Goal: Check status: Check status

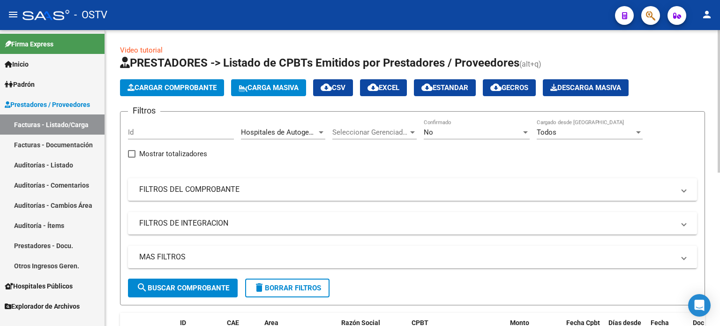
scroll to position [12, 0]
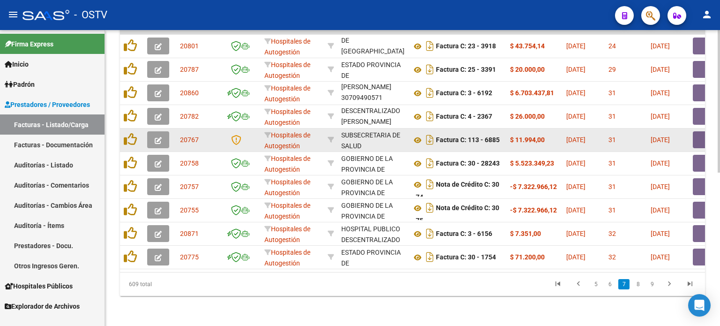
click at [525, 136] on strong "$ 11.994,00" at bounding box center [527, 139] width 35 height 7
drag, startPoint x: 356, startPoint y: 129, endPoint x: 376, endPoint y: 133, distance: 20.0
click at [376, 133] on div "SUBSECRETARIA DE SALUD" at bounding box center [372, 141] width 63 height 22
click at [418, 134] on icon at bounding box center [417, 139] width 12 height 11
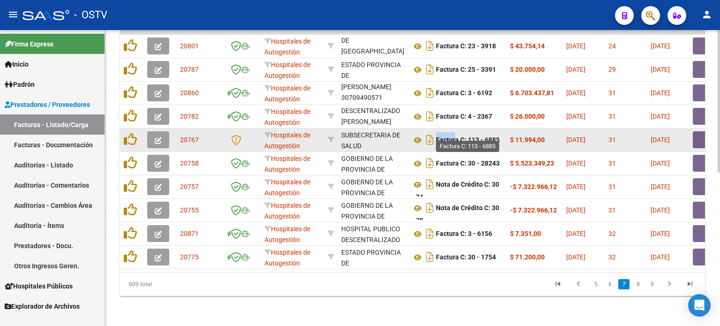
drag, startPoint x: 430, startPoint y: 130, endPoint x: 452, endPoint y: 130, distance: 22.0
click at [452, 132] on div "Factura C: 113 - 6885" at bounding box center [456, 139] width 91 height 15
click at [697, 134] on button "button" at bounding box center [708, 139] width 30 height 17
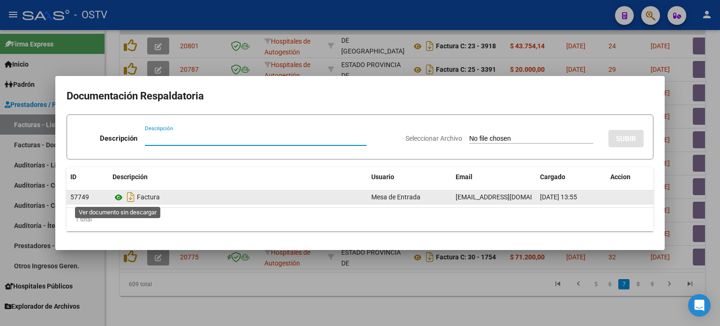
click at [120, 195] on icon at bounding box center [118, 197] width 12 height 11
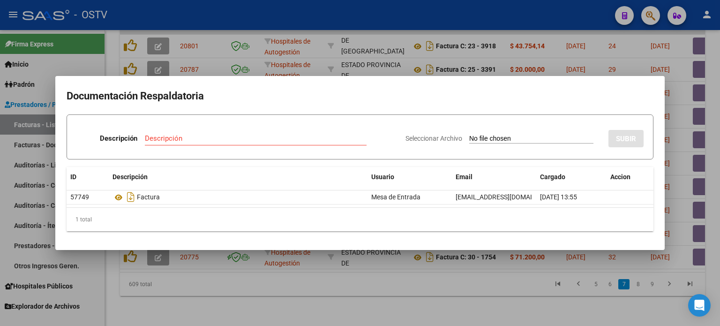
click at [270, 67] on div at bounding box center [360, 163] width 720 height 326
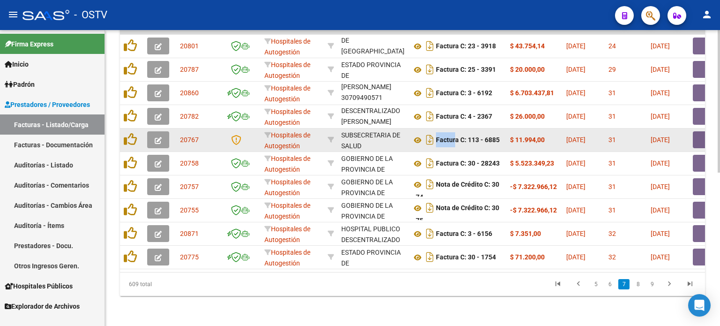
drag, startPoint x: 480, startPoint y: 134, endPoint x: 350, endPoint y: 134, distance: 129.3
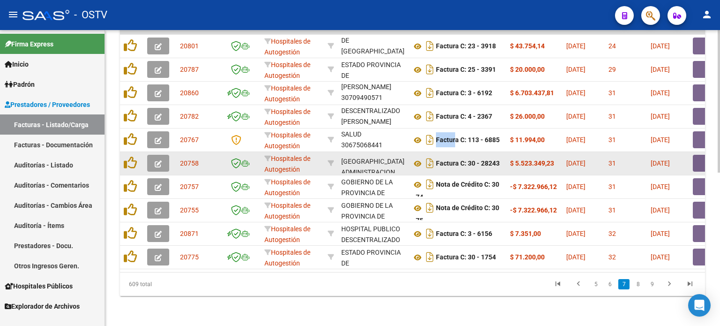
scroll to position [44, 0]
drag, startPoint x: 361, startPoint y: 153, endPoint x: 364, endPoint y: 163, distance: 10.2
click at [364, 163] on div "GOBIERNO DE LA PROVINCIA DE SAN JUAN ADMINISTRACION CENTRAL 30999015162" at bounding box center [372, 163] width 63 height 20
click at [362, 157] on div "GOBIERNO DE LA PROVINCIA DE SAN JUAN ADMINISTRACION CENTRAL 30999015162" at bounding box center [372, 163] width 63 height 20
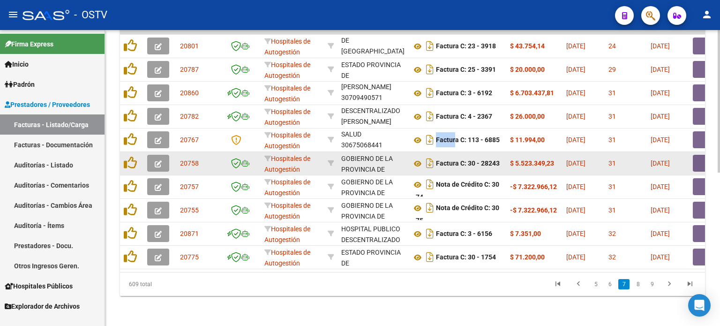
click at [360, 158] on div "GOBIERNO DE LA PROVINCIA DE SAN JUAN ADMINISTRACION CENTRAL" at bounding box center [372, 179] width 63 height 53
drag, startPoint x: 360, startPoint y: 158, endPoint x: 360, endPoint y: 163, distance: 4.7
click at [360, 163] on div "GOBIERNO DE LA PROVINCIA DE SAN JUAN ADMINISTRACION CENTRAL 30999015162" at bounding box center [372, 163] width 63 height 20
click at [419, 158] on icon at bounding box center [417, 163] width 12 height 11
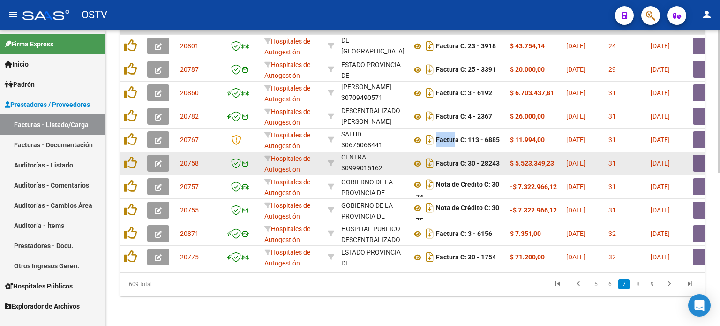
click at [696, 158] on button "button" at bounding box center [708, 163] width 30 height 17
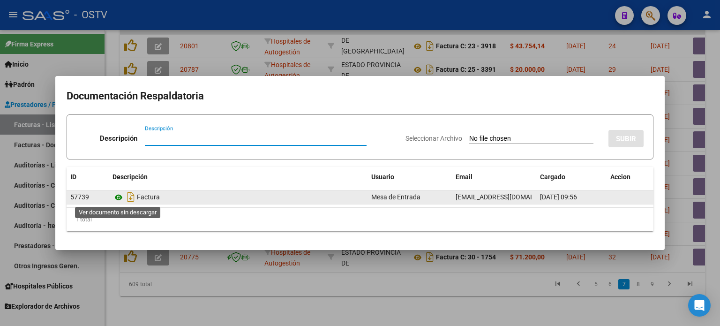
click at [118, 196] on icon at bounding box center [118, 197] width 12 height 11
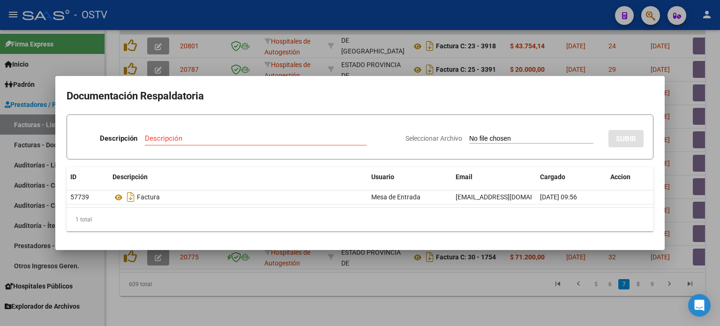
click at [349, 66] on div at bounding box center [360, 163] width 720 height 326
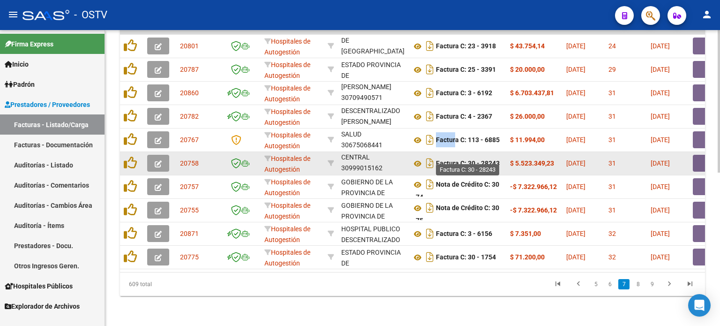
drag, startPoint x: 442, startPoint y: 156, endPoint x: 495, endPoint y: 155, distance: 53.0
click at [495, 160] on strong "Factura C: 30 - 28243" at bounding box center [468, 163] width 64 height 7
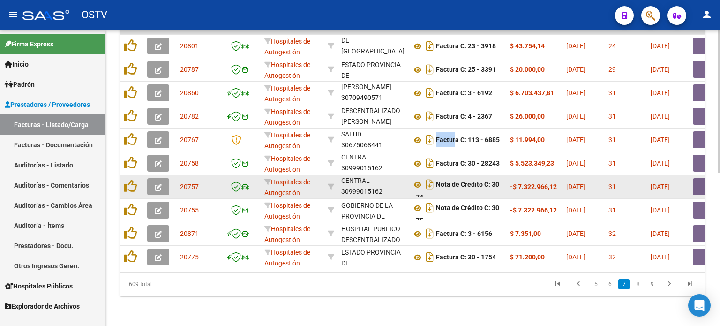
drag, startPoint x: 381, startPoint y: 176, endPoint x: 386, endPoint y: 185, distance: 10.5
click at [386, 185] on div "GOBIERNO DE LA PROVINCIA DE SAN JUAN ADMINISTRACION CENTRAL 30999015162" at bounding box center [372, 187] width 63 height 20
click at [416, 179] on icon at bounding box center [417, 184] width 12 height 11
click at [417, 179] on icon at bounding box center [417, 184] width 12 height 11
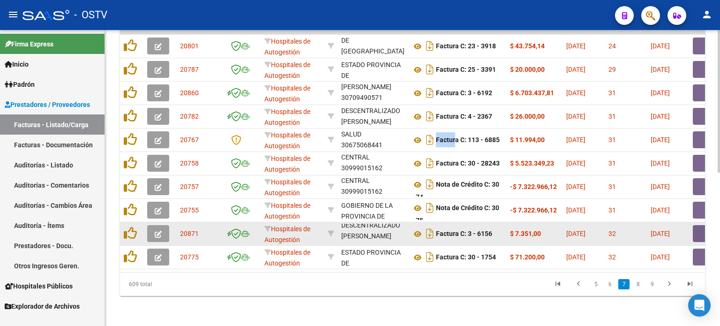
scroll to position [33, 0]
drag, startPoint x: 380, startPoint y: 223, endPoint x: 383, endPoint y: 232, distance: 9.7
click at [383, 232] on div "HOSPITAL PUBLICO DESCENTRALIZADO DR GUILLERMO RAWSON 30709490571" at bounding box center [372, 234] width 63 height 20
click at [417, 228] on icon at bounding box center [417, 233] width 12 height 11
drag, startPoint x: 487, startPoint y: 228, endPoint x: 531, endPoint y: 230, distance: 44.1
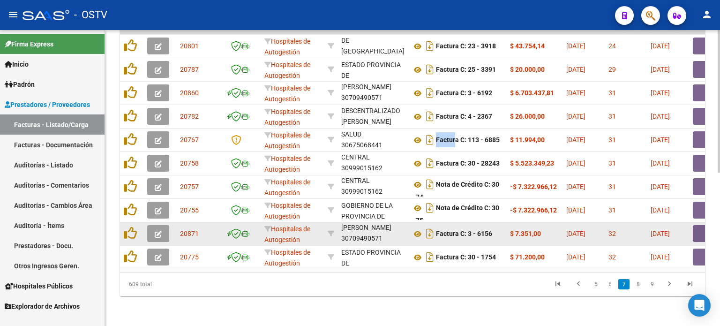
click at [694, 225] on button "button" at bounding box center [708, 233] width 30 height 17
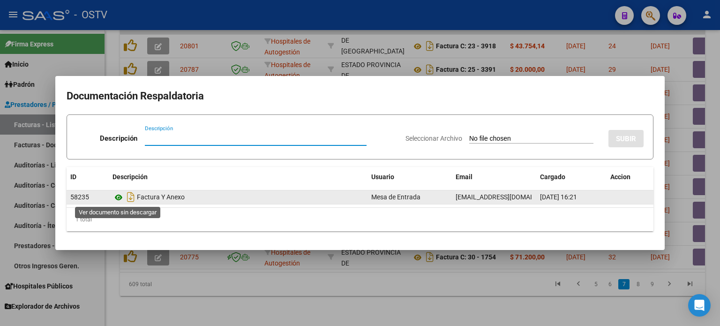
click at [118, 196] on icon at bounding box center [118, 197] width 12 height 11
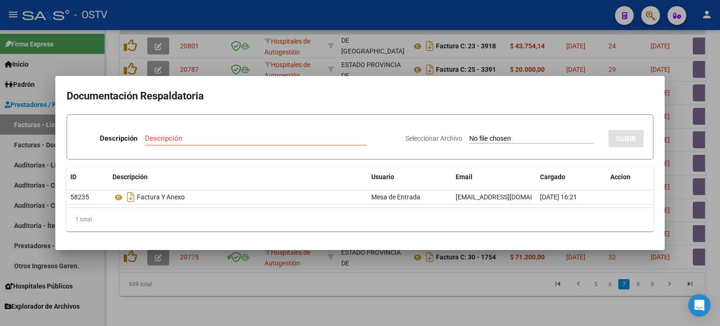
click at [448, 283] on div at bounding box center [360, 163] width 720 height 326
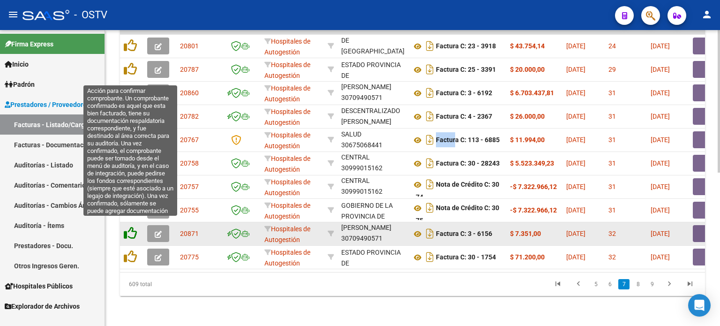
click at [130, 226] on icon at bounding box center [130, 232] width 13 height 13
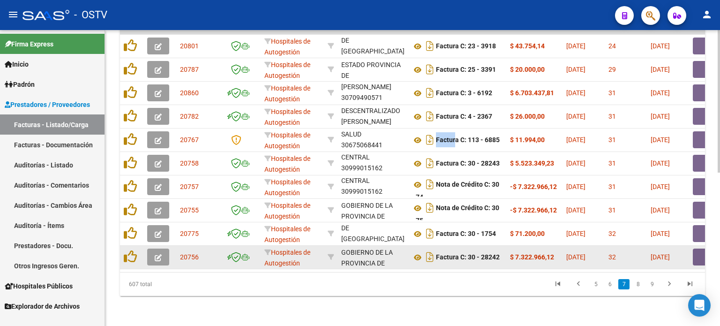
scroll to position [44, 0]
click at [417, 252] on icon at bounding box center [417, 257] width 12 height 11
click at [696, 251] on button "button" at bounding box center [708, 256] width 30 height 17
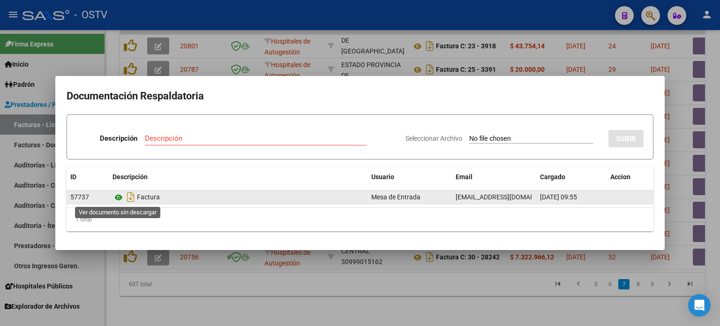
click at [120, 197] on icon at bounding box center [118, 197] width 12 height 11
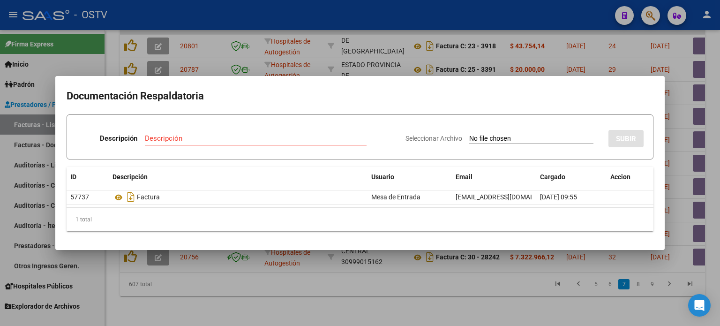
click at [388, 284] on div at bounding box center [360, 163] width 720 height 326
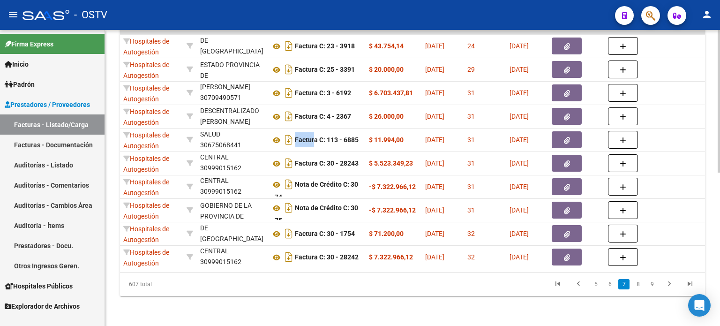
scroll to position [0, 0]
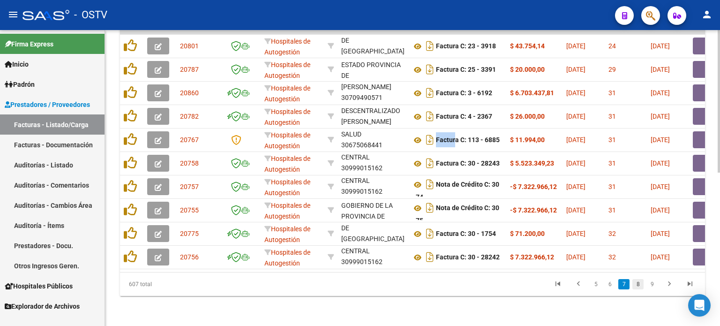
click at [638, 286] on link "8" at bounding box center [637, 284] width 11 height 10
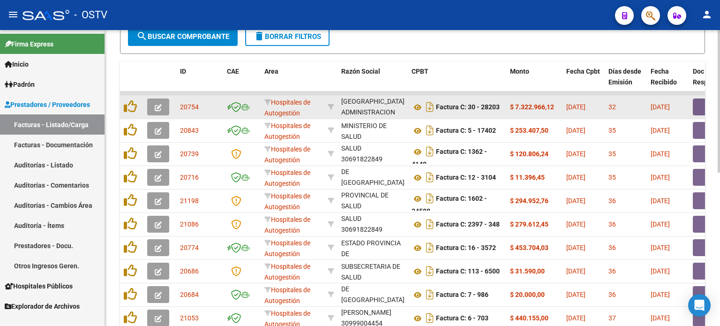
scroll to position [224, 0]
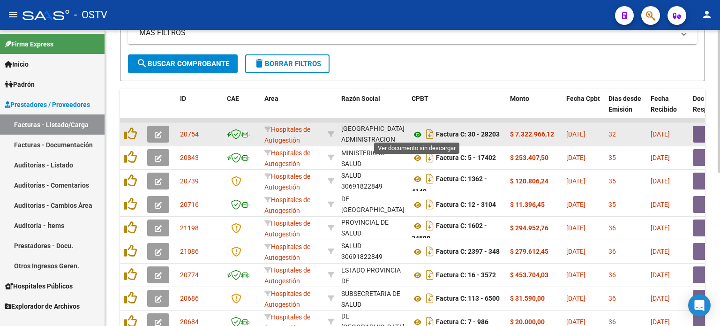
click at [419, 133] on icon at bounding box center [417, 134] width 12 height 11
click at [695, 133] on button "button" at bounding box center [708, 134] width 30 height 17
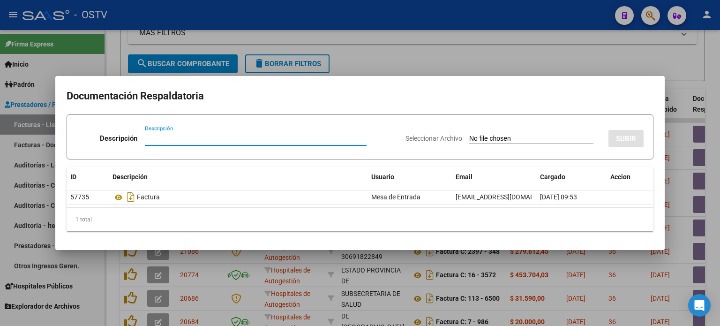
click at [367, 61] on div at bounding box center [360, 163] width 720 height 326
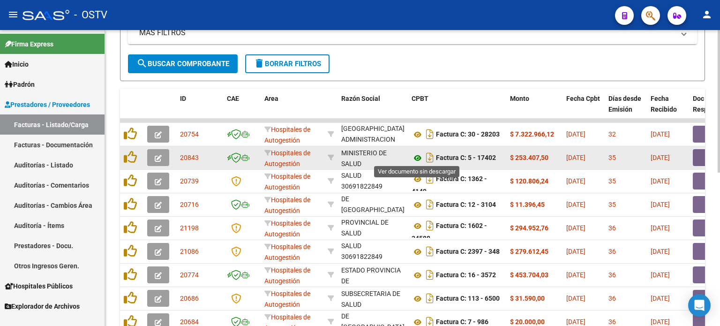
click at [416, 157] on icon at bounding box center [417, 157] width 12 height 11
drag, startPoint x: 437, startPoint y: 156, endPoint x: 488, endPoint y: 159, distance: 51.6
click at [488, 159] on strong "Factura C: 5 - 17402" at bounding box center [466, 157] width 60 height 7
click at [697, 155] on button "button" at bounding box center [708, 157] width 30 height 17
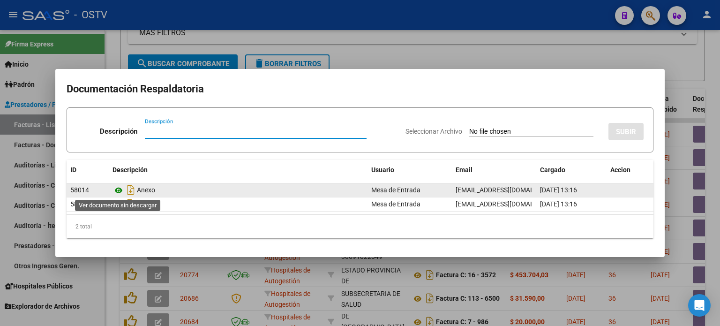
click at [119, 190] on icon at bounding box center [118, 190] width 12 height 11
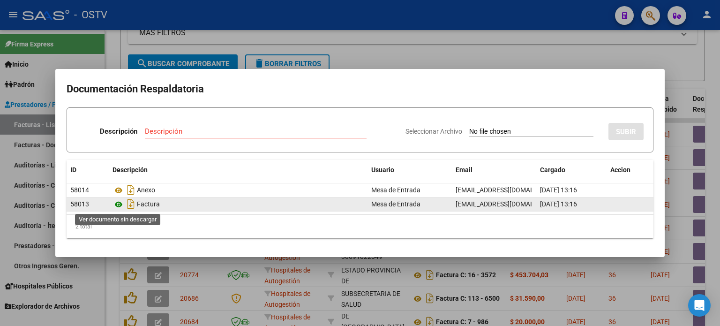
click at [118, 204] on icon at bounding box center [118, 204] width 12 height 11
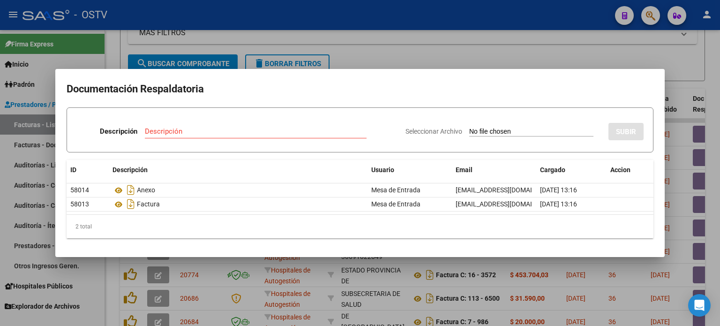
click at [372, 60] on div at bounding box center [360, 163] width 720 height 326
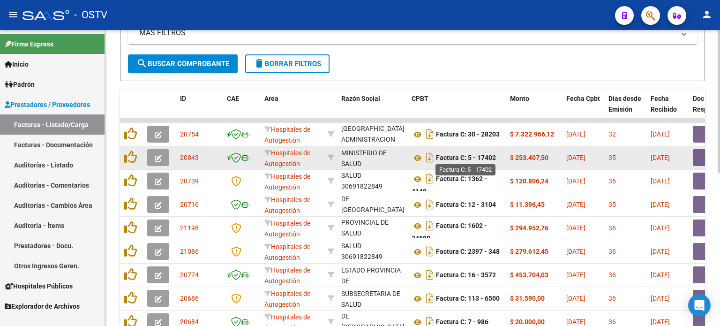
drag, startPoint x: 391, startPoint y: 156, endPoint x: 458, endPoint y: 160, distance: 67.2
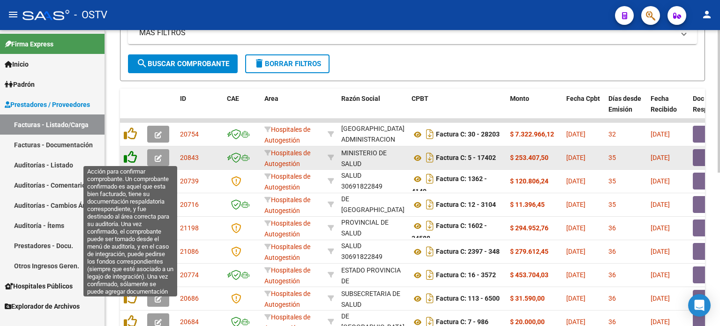
click at [129, 155] on icon at bounding box center [130, 156] width 13 height 13
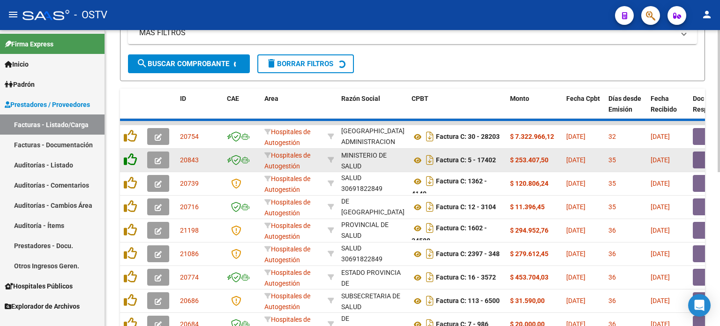
scroll to position [22, 0]
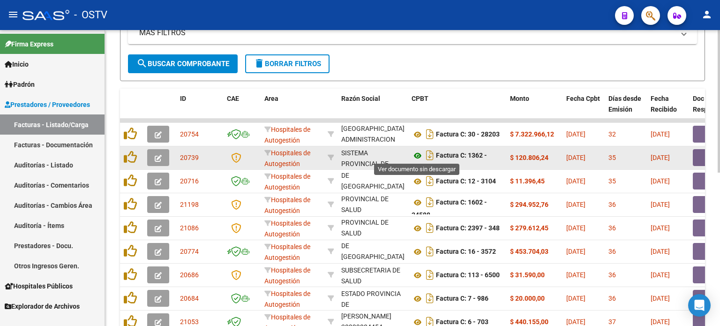
click at [418, 153] on icon at bounding box center [417, 155] width 12 height 11
drag, startPoint x: 453, startPoint y: 154, endPoint x: 457, endPoint y: 164, distance: 11.1
click at [457, 164] on div "Factura C: 1362 - 4149" at bounding box center [456, 158] width 91 height 20
click at [697, 156] on button "button" at bounding box center [708, 157] width 30 height 17
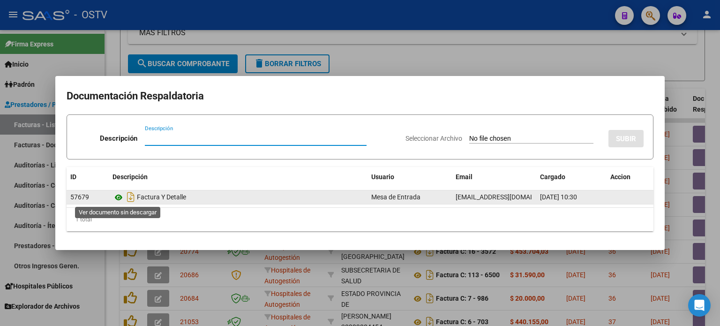
click at [118, 195] on icon at bounding box center [118, 197] width 12 height 11
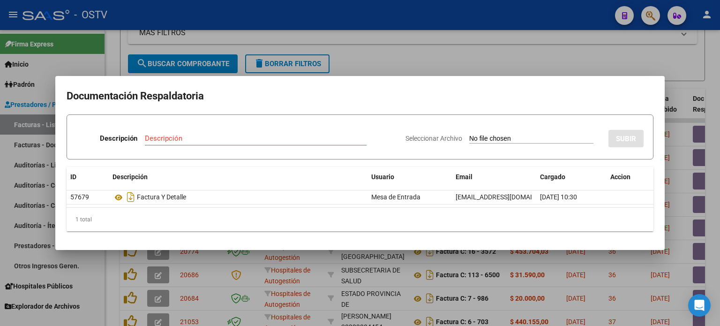
click at [359, 61] on div at bounding box center [360, 163] width 720 height 326
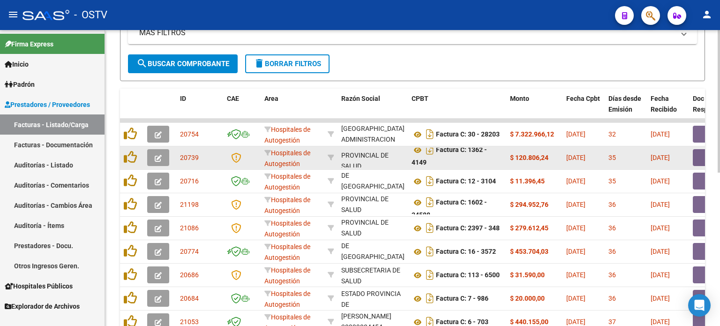
scroll to position [22, 0]
click at [362, 162] on div "SISTEMA PROVINCIAL DE SALUD 30691822849" at bounding box center [372, 158] width 63 height 20
click at [417, 147] on icon at bounding box center [417, 149] width 12 height 11
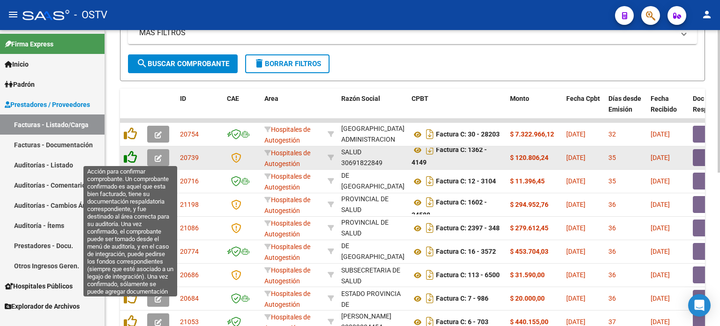
click at [133, 157] on icon at bounding box center [130, 156] width 13 height 13
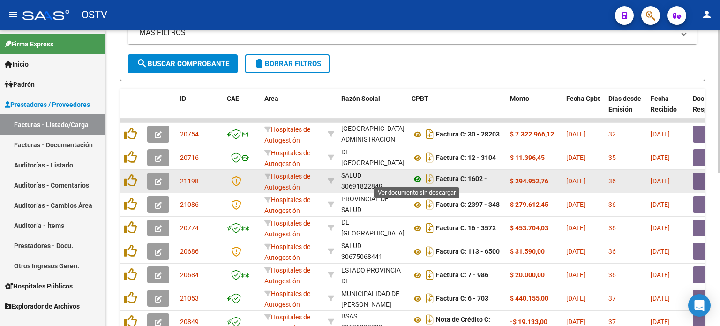
click at [418, 178] on icon at bounding box center [417, 178] width 12 height 11
drag, startPoint x: 441, startPoint y: 176, endPoint x: 442, endPoint y: 183, distance: 7.1
click at [442, 183] on div "Factura C: 1602 - 34588" at bounding box center [456, 181] width 91 height 20
click at [699, 176] on button "button" at bounding box center [708, 180] width 30 height 17
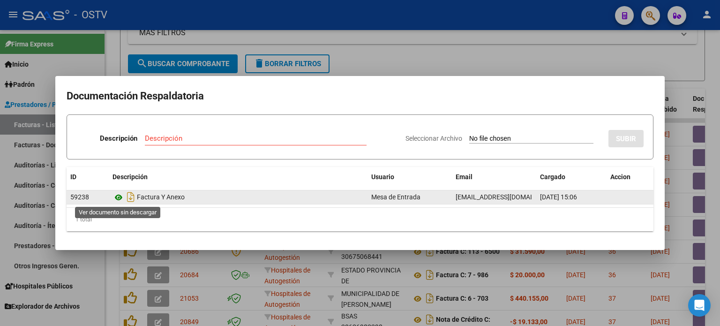
click at [118, 198] on icon at bounding box center [118, 197] width 12 height 11
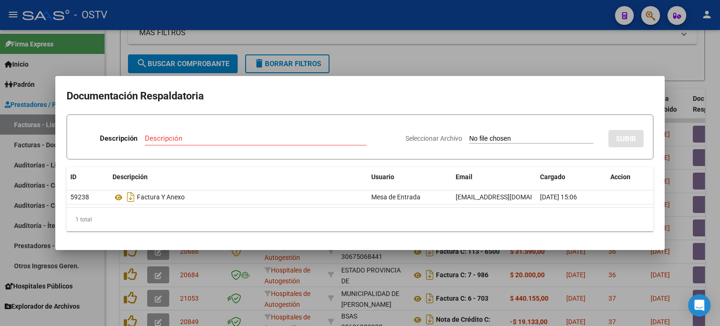
click at [377, 61] on div at bounding box center [360, 163] width 720 height 326
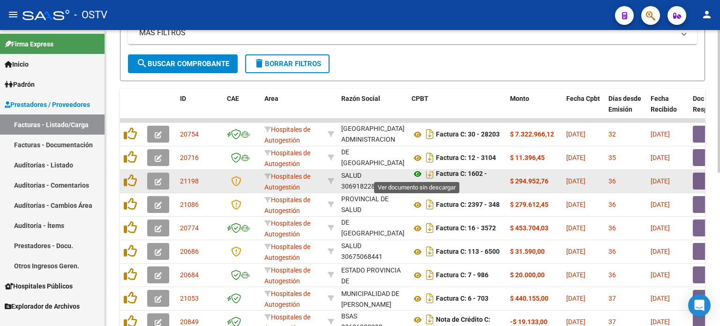
click at [417, 172] on icon at bounding box center [417, 173] width 12 height 11
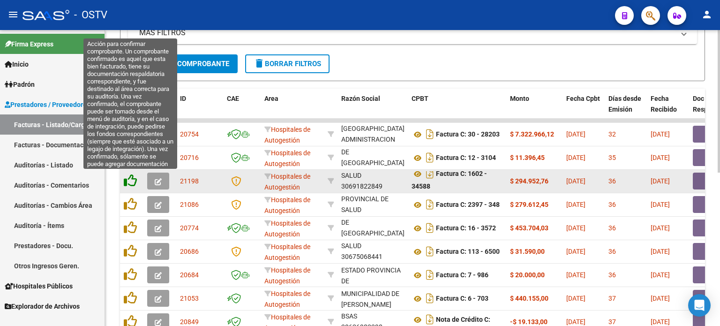
click at [129, 179] on icon at bounding box center [130, 180] width 13 height 13
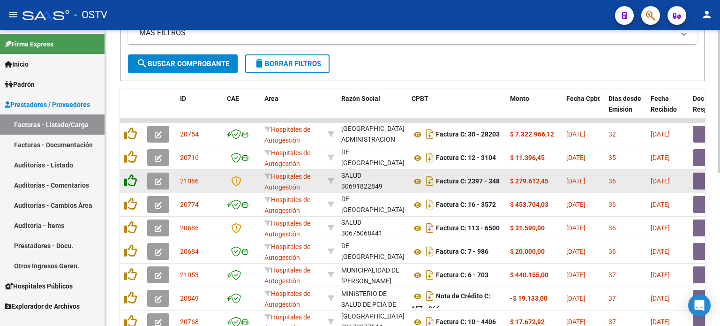
scroll to position [22, 0]
click at [417, 180] on icon at bounding box center [417, 181] width 12 height 11
drag, startPoint x: 468, startPoint y: 178, endPoint x: 493, endPoint y: 179, distance: 25.3
click at [493, 179] on strong "Factura C: 2397 - 348" at bounding box center [468, 181] width 64 height 7
click at [696, 179] on button "button" at bounding box center [708, 180] width 30 height 17
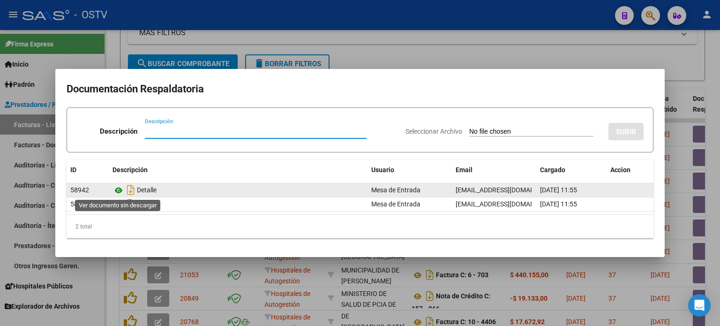
click at [119, 189] on icon at bounding box center [118, 190] width 12 height 11
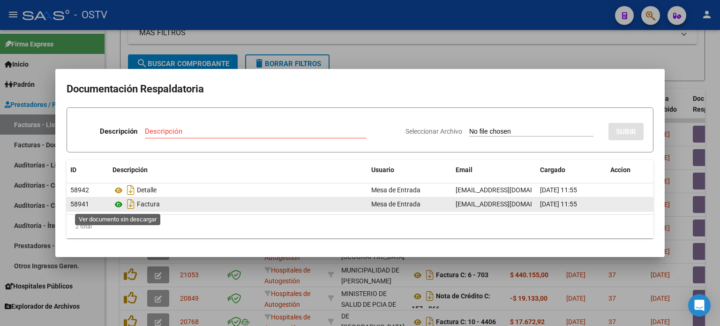
click at [120, 204] on icon at bounding box center [118, 204] width 12 height 11
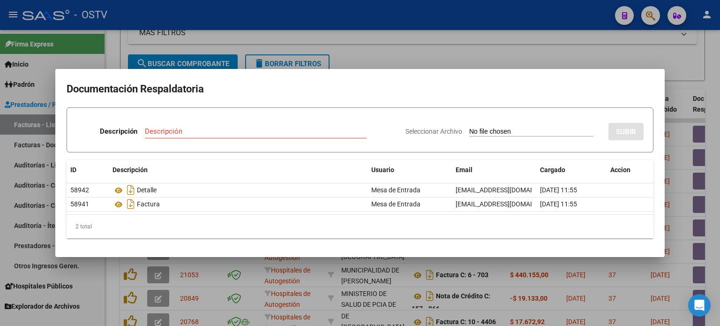
click at [369, 55] on div at bounding box center [360, 163] width 720 height 326
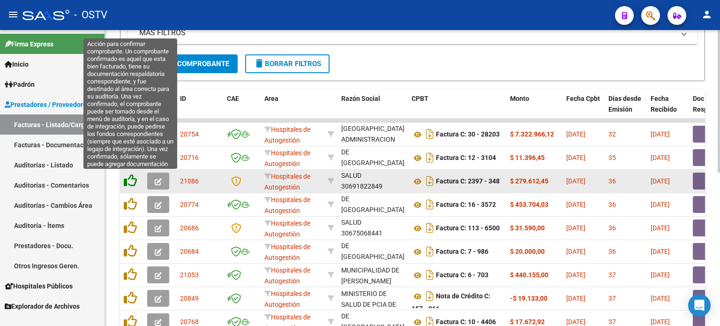
click at [131, 181] on icon at bounding box center [130, 180] width 13 height 13
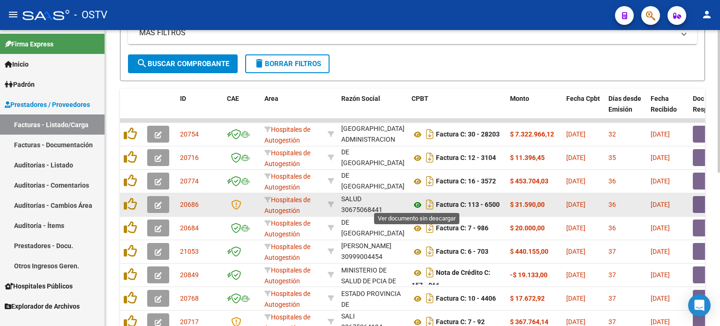
click at [414, 203] on icon at bounding box center [417, 204] width 12 height 11
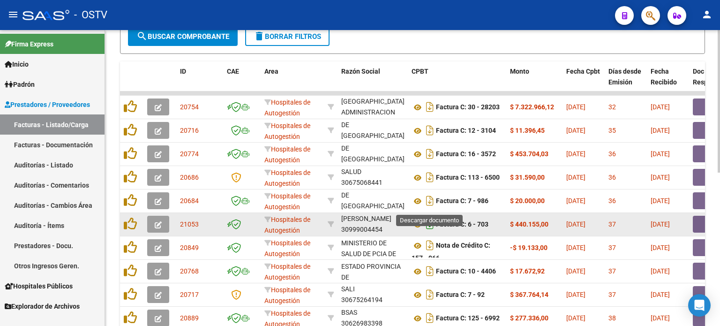
scroll to position [271, 0]
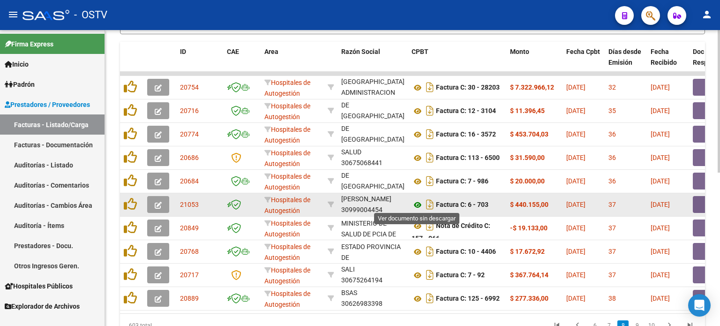
click at [418, 204] on icon at bounding box center [417, 204] width 12 height 11
drag, startPoint x: 447, startPoint y: 205, endPoint x: 554, endPoint y: 208, distance: 107.3
click at [699, 204] on button "button" at bounding box center [708, 204] width 30 height 17
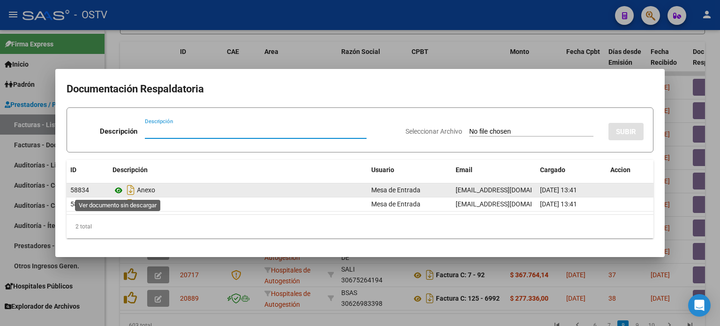
click at [120, 189] on icon at bounding box center [118, 190] width 12 height 11
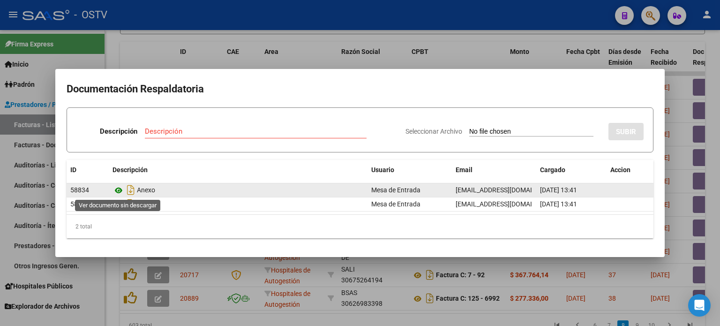
click at [120, 192] on icon at bounding box center [118, 190] width 12 height 11
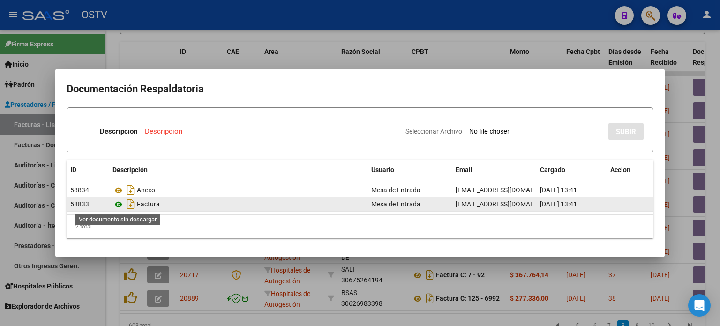
click at [120, 204] on icon at bounding box center [118, 204] width 12 height 11
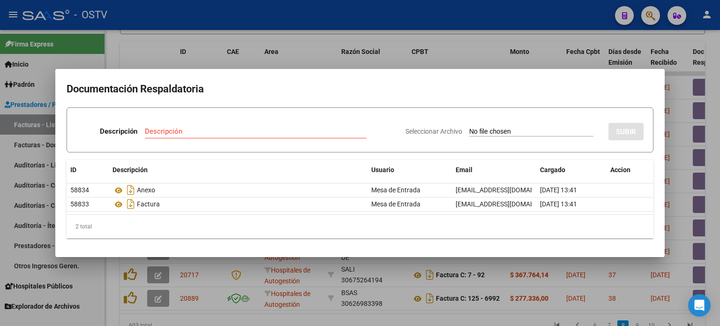
click at [304, 66] on div at bounding box center [360, 163] width 720 height 326
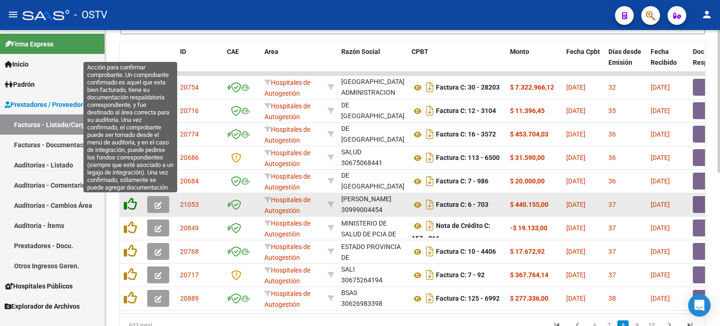
click at [134, 204] on icon at bounding box center [130, 203] width 13 height 13
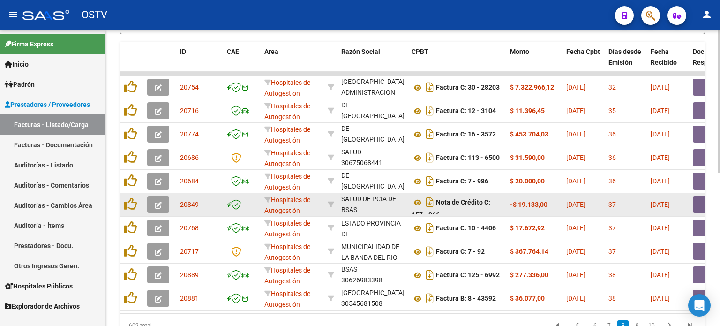
scroll to position [22, 0]
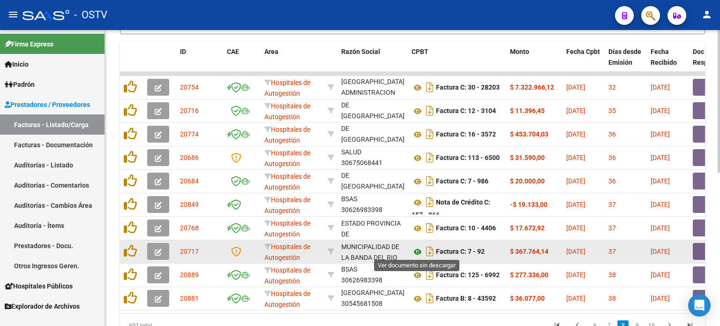
click at [418, 250] on icon at bounding box center [417, 251] width 12 height 11
drag, startPoint x: 440, startPoint y: 251, endPoint x: 531, endPoint y: 256, distance: 91.0
click at [697, 251] on button "button" at bounding box center [708, 251] width 30 height 17
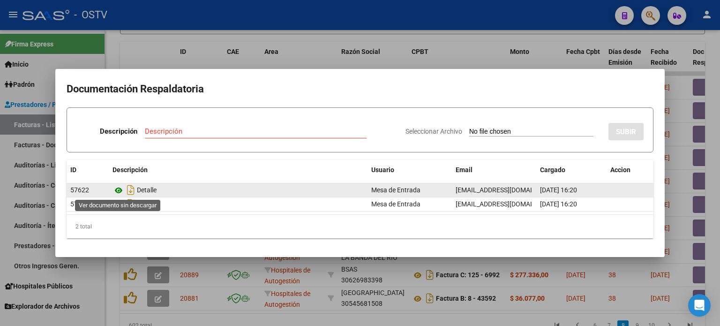
click at [118, 191] on icon at bounding box center [118, 190] width 12 height 11
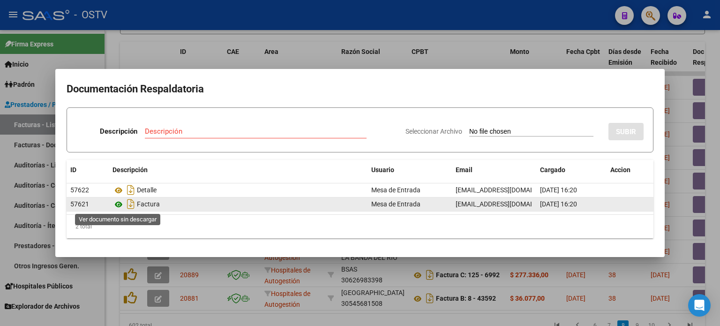
click at [120, 206] on icon at bounding box center [118, 204] width 12 height 11
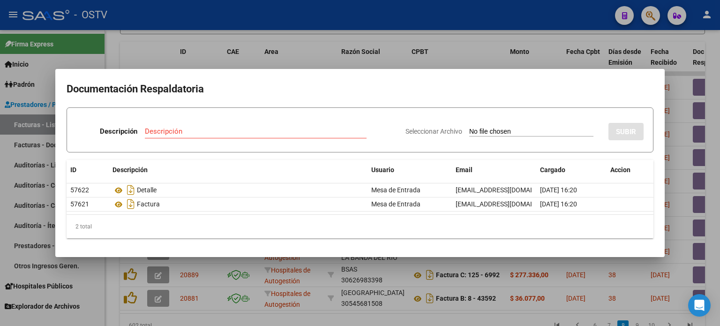
click at [381, 271] on div at bounding box center [360, 163] width 720 height 326
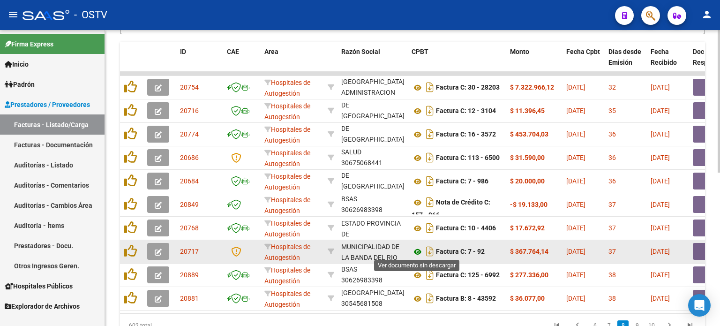
click at [417, 251] on icon at bounding box center [417, 251] width 12 height 11
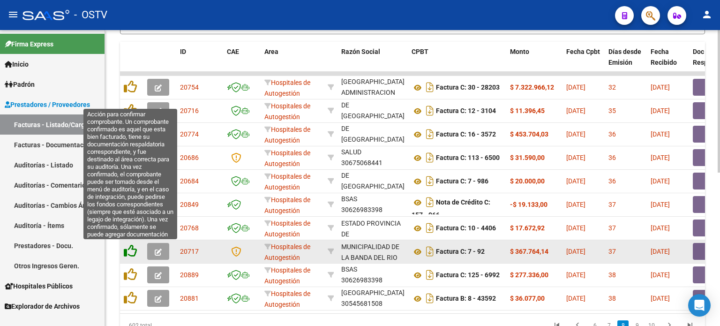
click at [129, 249] on icon at bounding box center [130, 250] width 13 height 13
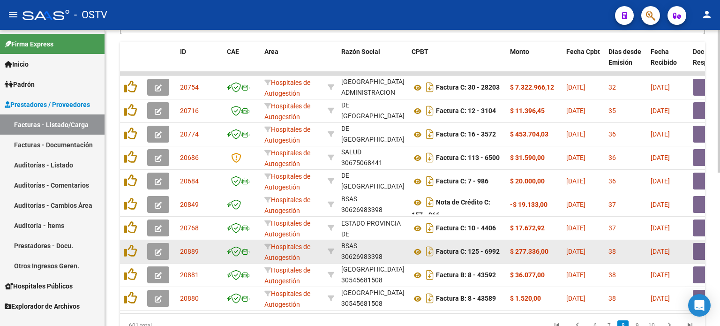
drag, startPoint x: 378, startPoint y: 249, endPoint x: 380, endPoint y: 257, distance: 8.9
click at [380, 257] on div "MINISTERIO DE SALUD DE PCIA DE BSAS 30626983398" at bounding box center [372, 251] width 63 height 20
click at [416, 250] on icon at bounding box center [417, 251] width 12 height 11
click at [701, 248] on button "button" at bounding box center [708, 251] width 30 height 17
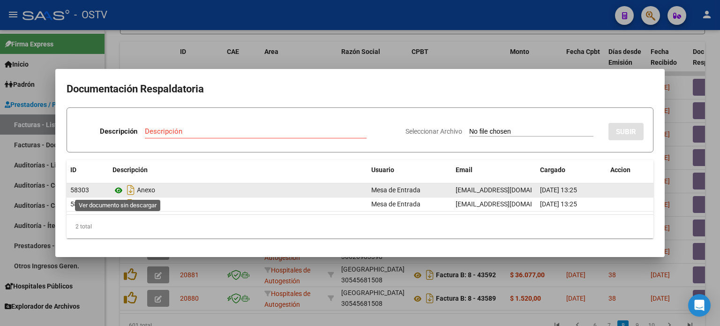
click at [120, 190] on icon at bounding box center [118, 190] width 12 height 11
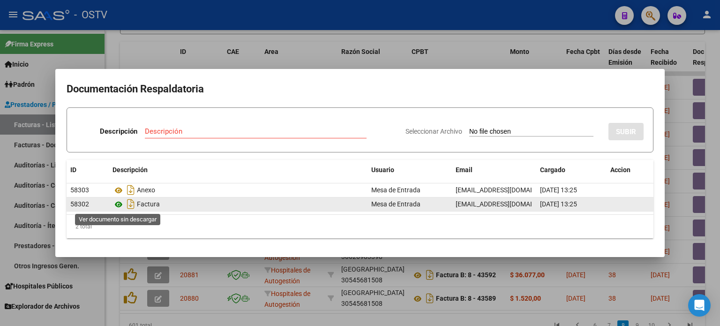
click at [120, 206] on icon at bounding box center [118, 204] width 12 height 11
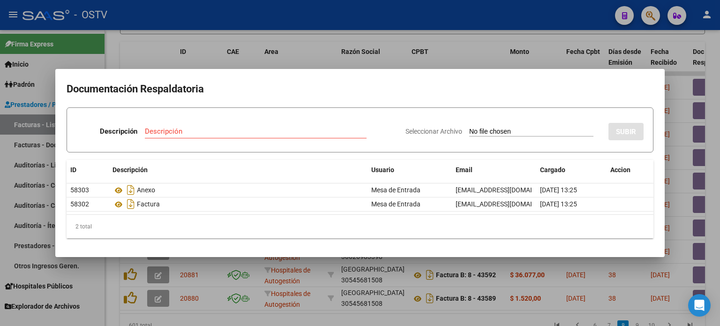
click at [310, 64] on div at bounding box center [360, 163] width 720 height 326
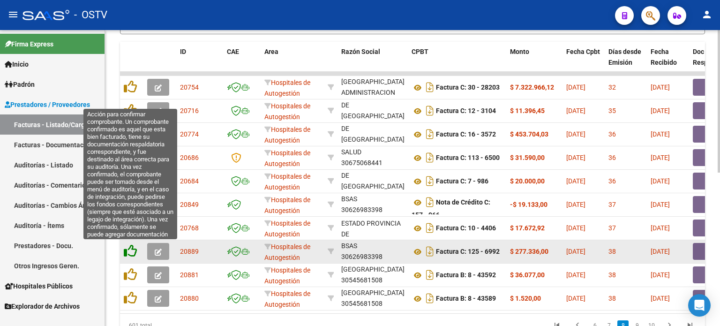
click at [130, 250] on icon at bounding box center [130, 250] width 13 height 13
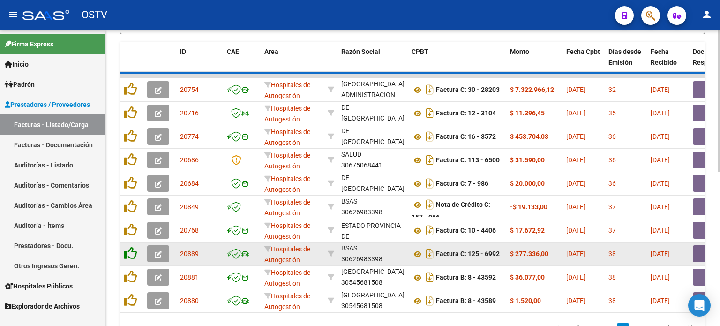
scroll to position [12, 0]
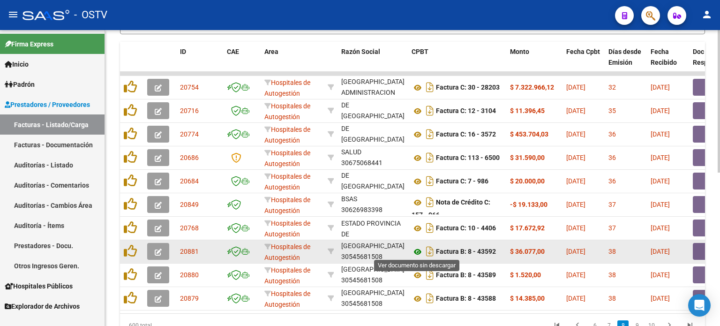
click at [416, 249] on icon at bounding box center [417, 251] width 12 height 11
drag, startPoint x: 450, startPoint y: 250, endPoint x: 487, endPoint y: 254, distance: 37.7
click at [487, 254] on div "Factura B: 8 - 43592" at bounding box center [456, 251] width 91 height 15
click at [700, 249] on button "button" at bounding box center [708, 251] width 30 height 17
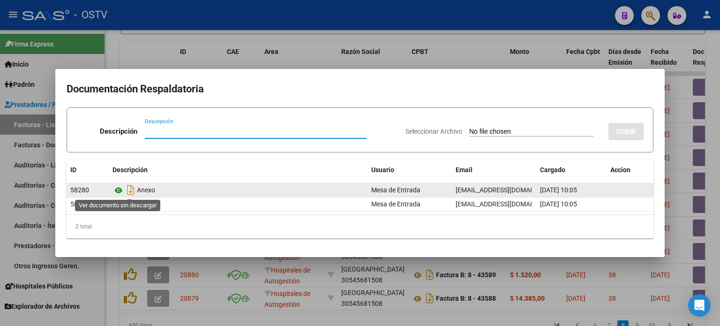
click at [121, 191] on icon at bounding box center [118, 190] width 12 height 11
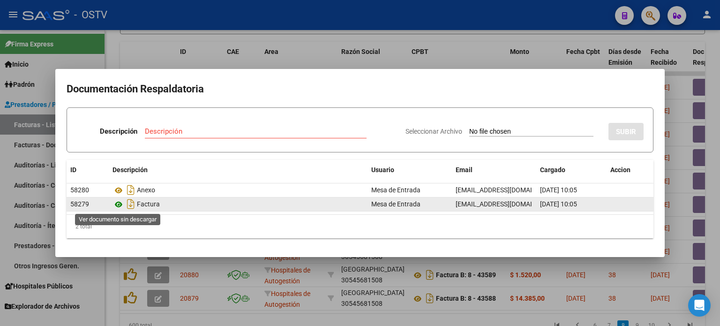
click at [121, 203] on icon at bounding box center [118, 204] width 12 height 11
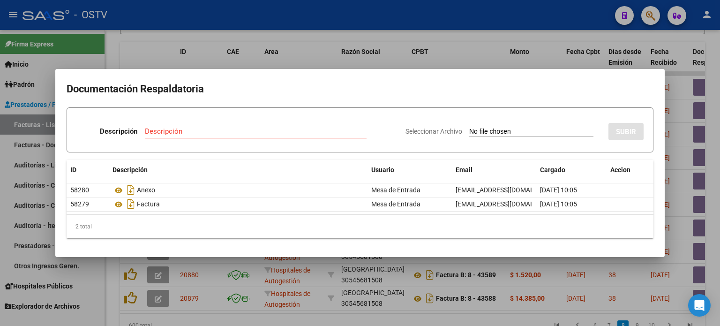
click at [291, 61] on div at bounding box center [360, 163] width 720 height 326
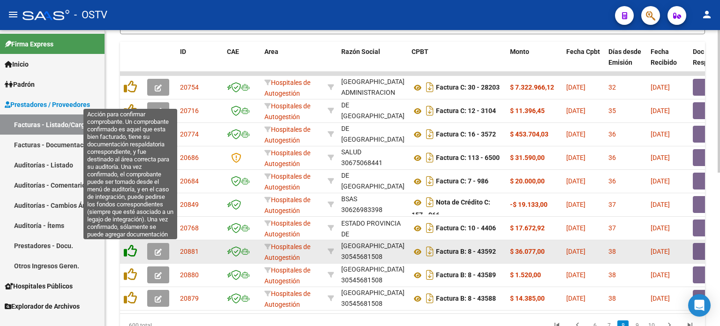
click at [127, 250] on icon at bounding box center [130, 250] width 13 height 13
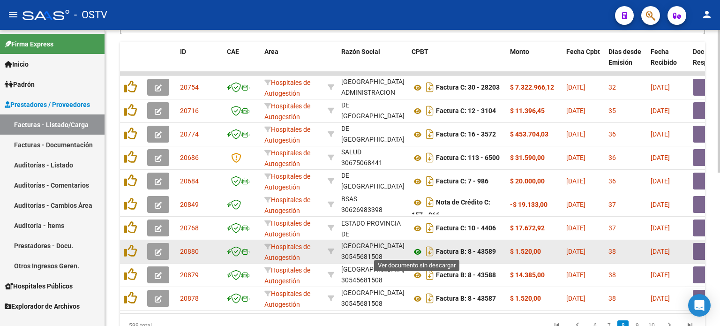
click at [418, 250] on icon at bounding box center [417, 251] width 12 height 11
click at [695, 251] on button "button" at bounding box center [708, 251] width 30 height 17
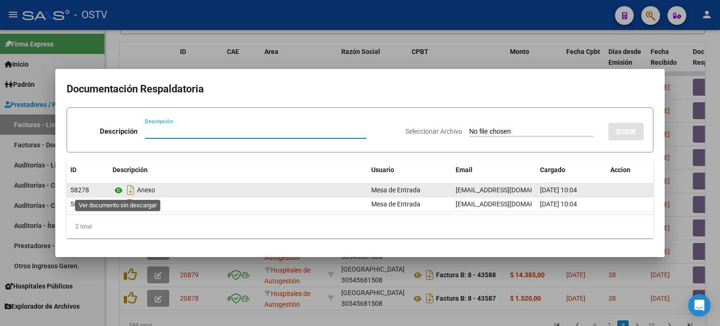
click at [119, 191] on icon at bounding box center [118, 190] width 12 height 11
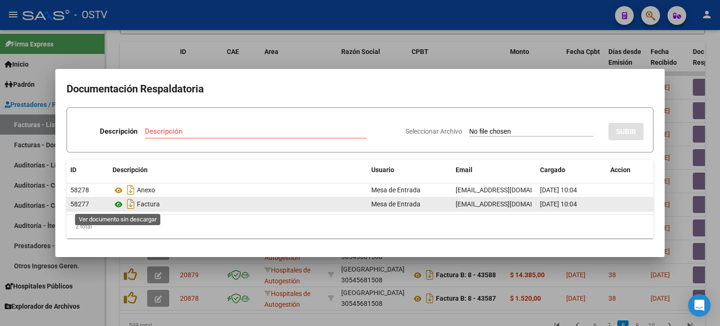
click at [119, 205] on icon at bounding box center [118, 204] width 12 height 11
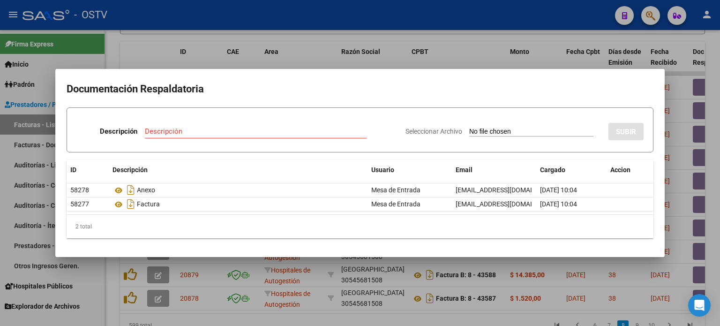
click at [316, 65] on div at bounding box center [360, 163] width 720 height 326
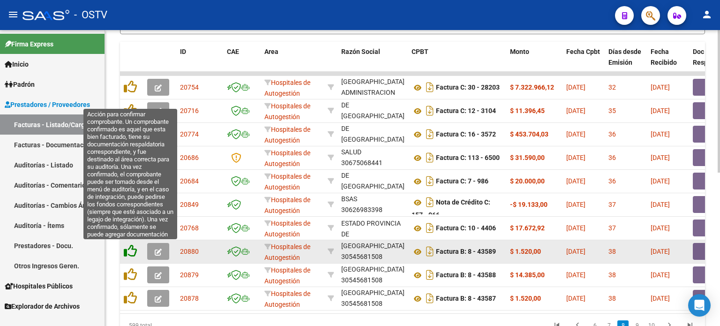
click at [131, 251] on icon at bounding box center [130, 250] width 13 height 13
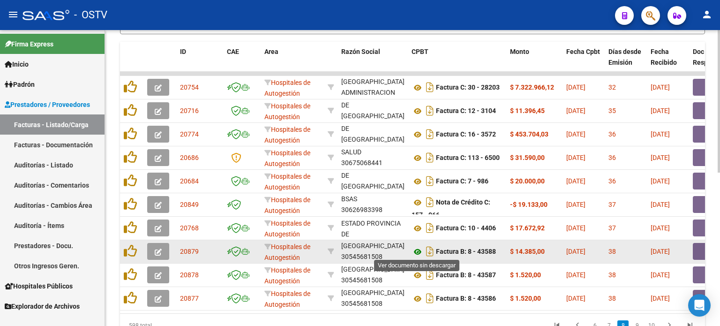
click at [418, 250] on icon at bounding box center [417, 251] width 12 height 11
click at [699, 250] on button "button" at bounding box center [708, 251] width 30 height 17
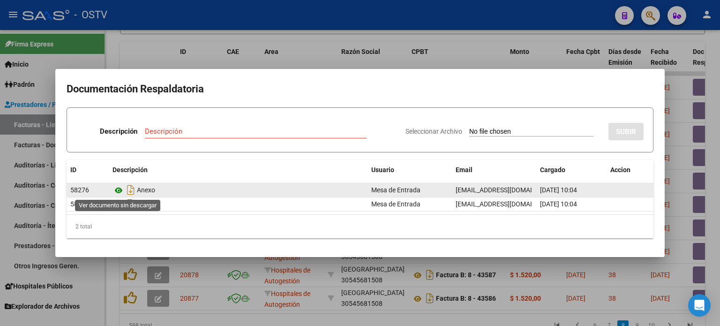
click at [119, 189] on icon at bounding box center [118, 190] width 12 height 11
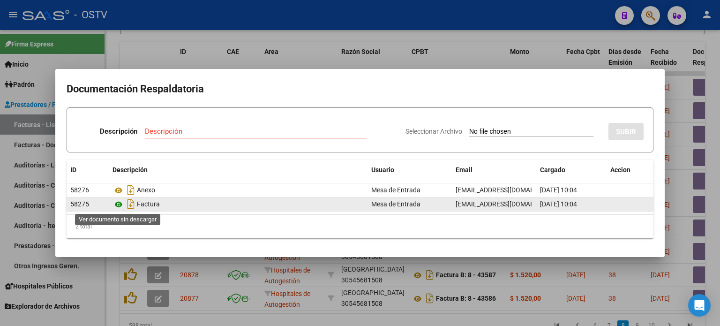
click at [120, 205] on icon at bounding box center [118, 204] width 12 height 11
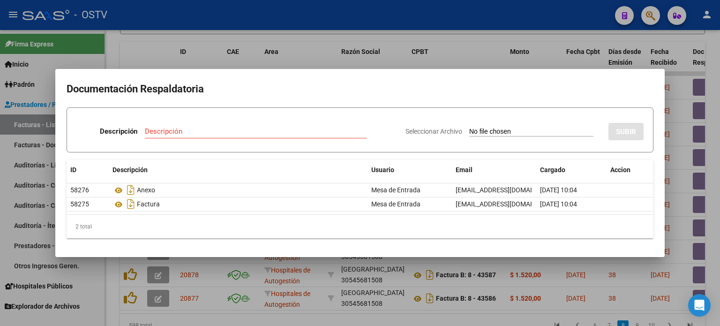
click at [374, 309] on div at bounding box center [360, 163] width 720 height 326
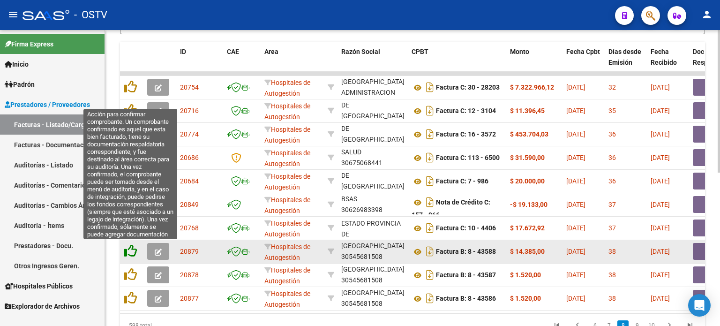
click at [134, 251] on icon at bounding box center [130, 250] width 13 height 13
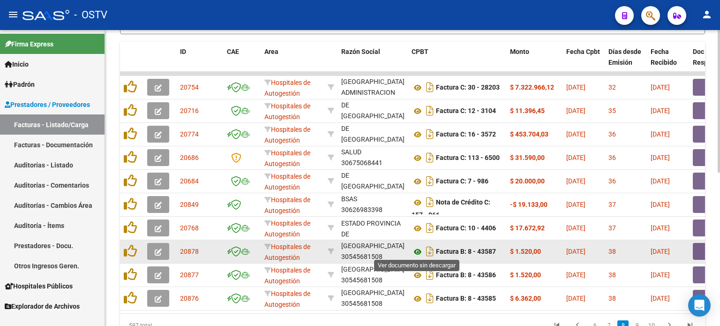
click at [417, 249] on icon at bounding box center [417, 251] width 12 height 11
click at [699, 250] on button "button" at bounding box center [708, 251] width 30 height 17
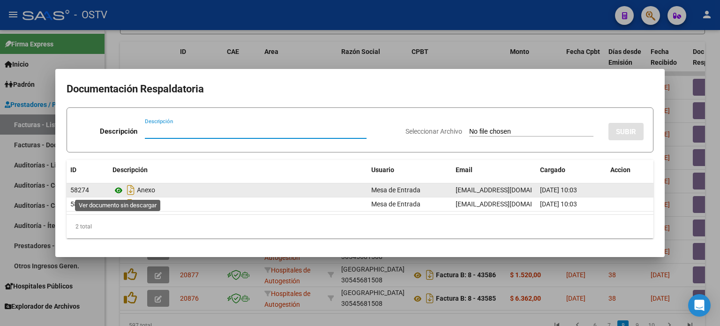
click at [119, 190] on icon at bounding box center [118, 190] width 12 height 11
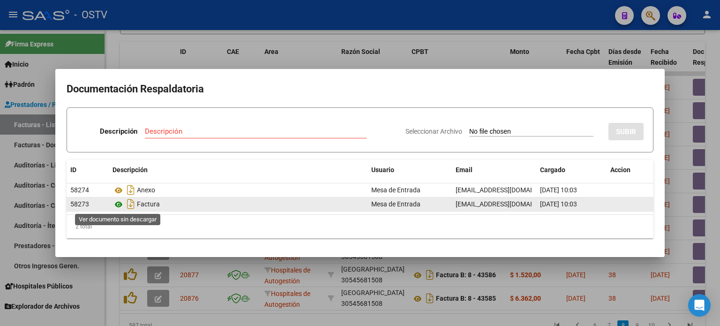
click at [118, 204] on icon at bounding box center [118, 204] width 12 height 11
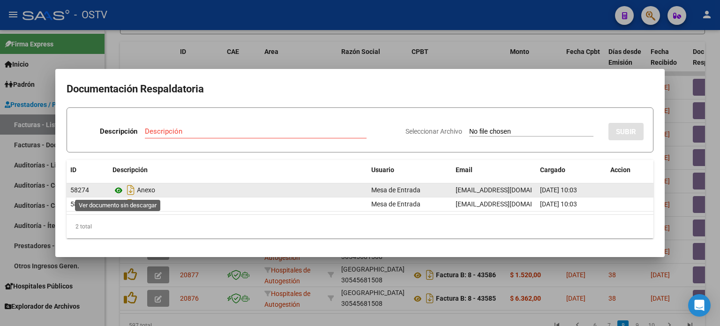
click at [120, 192] on icon at bounding box center [118, 190] width 12 height 11
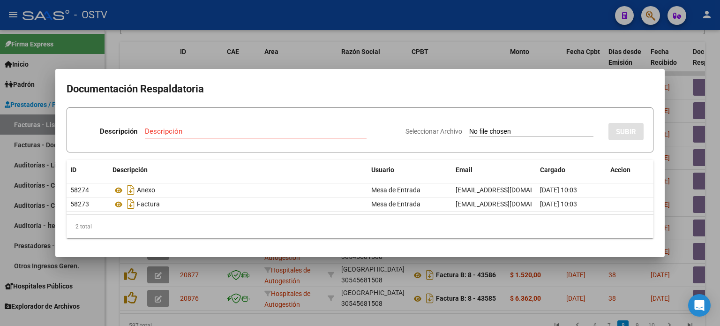
click at [250, 273] on div at bounding box center [360, 163] width 720 height 326
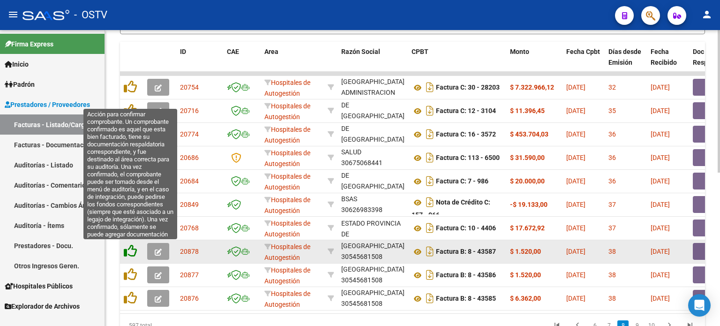
click at [130, 249] on icon at bounding box center [130, 250] width 13 height 13
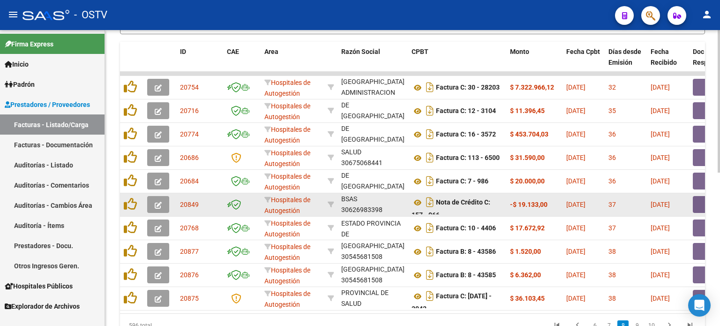
scroll to position [22, 0]
click at [370, 211] on div "MINISTERIO DE SALUD DE PCIA DE BSAS 30626983398" at bounding box center [372, 204] width 63 height 20
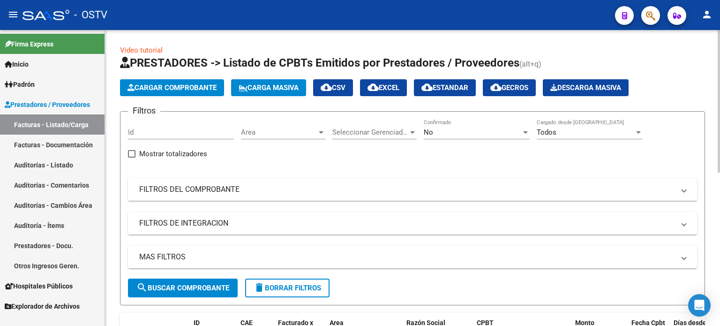
scroll to position [47, 0]
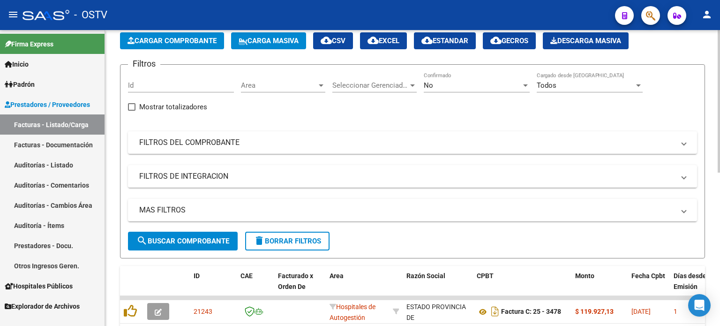
click at [497, 247] on form "Filtros Id Area Area Seleccionar Gerenciador Seleccionar Gerenciador No Confirm…" at bounding box center [412, 161] width 585 height 194
click at [309, 88] on span "Area" at bounding box center [279, 85] width 76 height 8
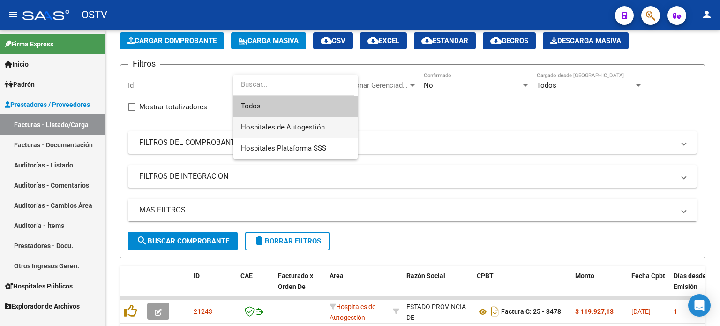
click at [307, 125] on span "Hospitales de Autogestión" at bounding box center [283, 127] width 84 height 8
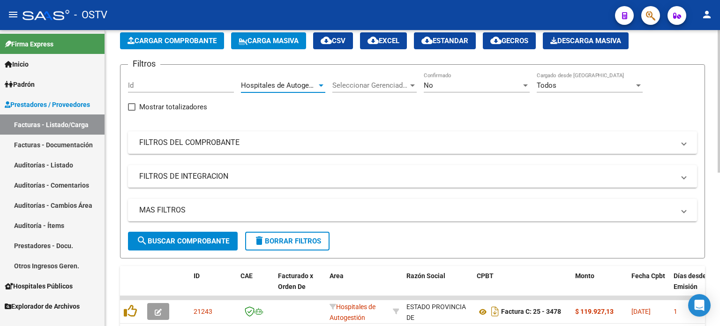
click at [201, 242] on span "search Buscar Comprobante" at bounding box center [182, 241] width 93 height 8
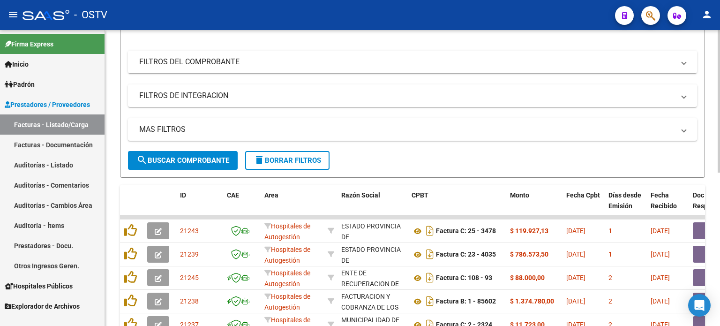
scroll to position [318, 0]
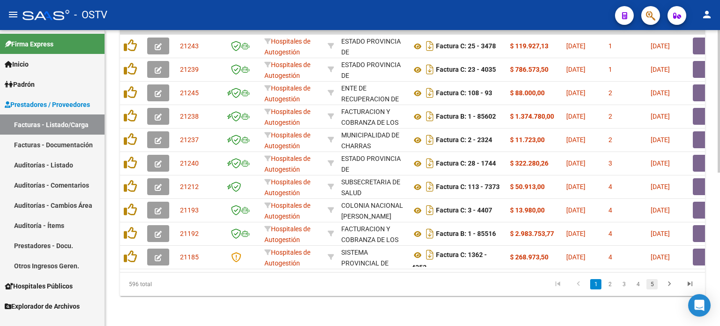
click at [653, 286] on link "5" at bounding box center [651, 284] width 11 height 10
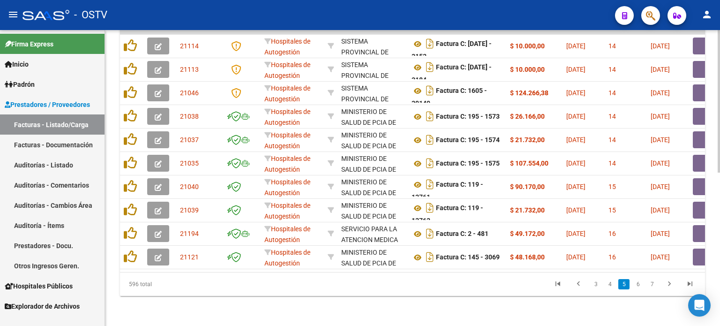
click at [653, 286] on link "7" at bounding box center [651, 284] width 11 height 10
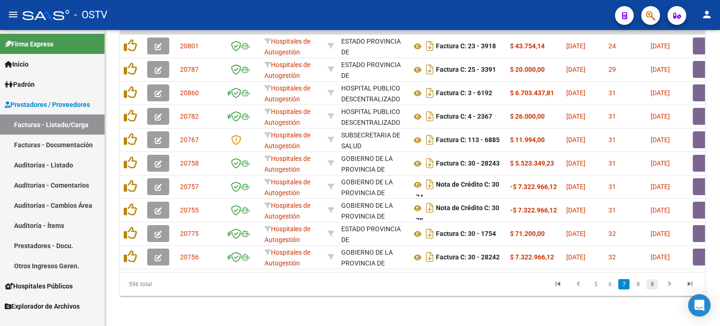
click at [650, 284] on link "9" at bounding box center [651, 284] width 11 height 10
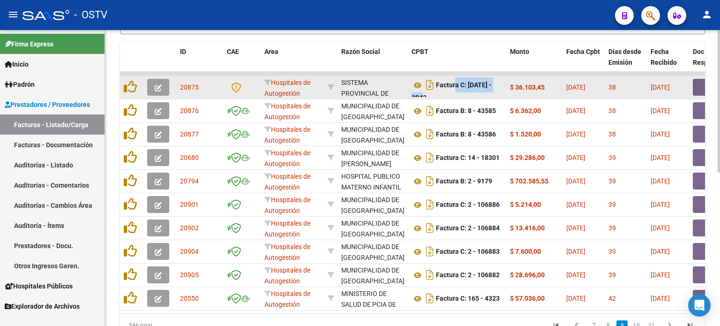
scroll to position [6, 0]
drag, startPoint x: 452, startPoint y: 84, endPoint x: 451, endPoint y: 95, distance: 11.3
click at [451, 95] on div "Factura C: 1455 - 3042" at bounding box center [456, 87] width 91 height 20
click at [417, 78] on icon at bounding box center [417, 79] width 12 height 11
click at [696, 86] on button "button" at bounding box center [708, 87] width 30 height 17
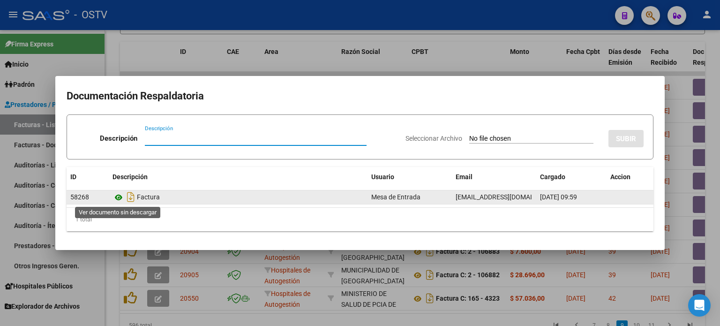
click at [118, 197] on icon at bounding box center [118, 197] width 12 height 11
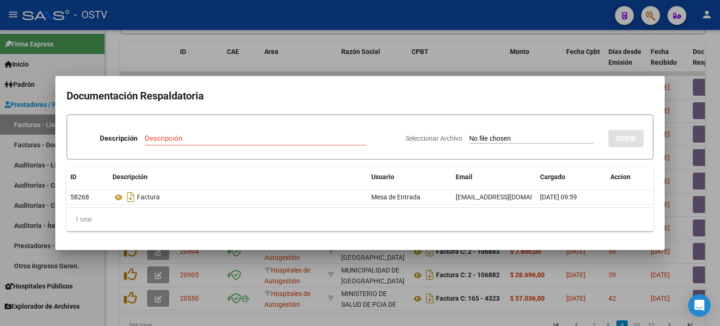
click at [481, 67] on div at bounding box center [360, 163] width 720 height 326
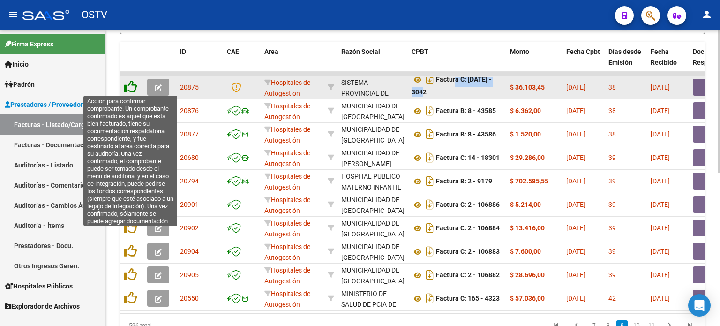
click at [132, 86] on icon at bounding box center [130, 86] width 13 height 13
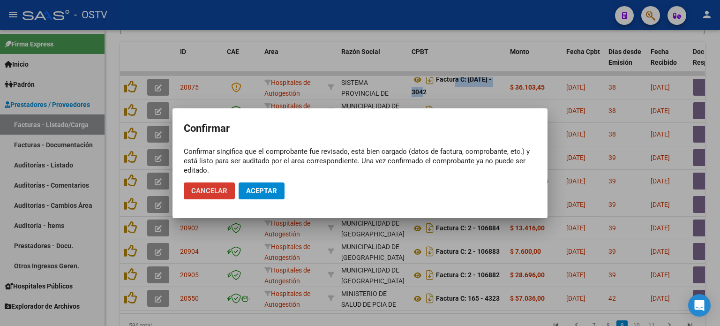
click at [264, 186] on span "Aceptar" at bounding box center [261, 190] width 31 height 8
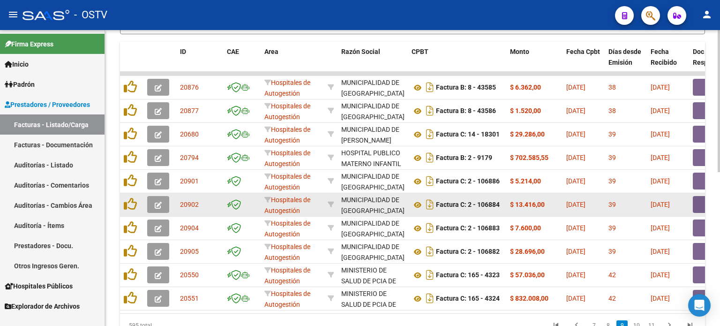
scroll to position [0, 0]
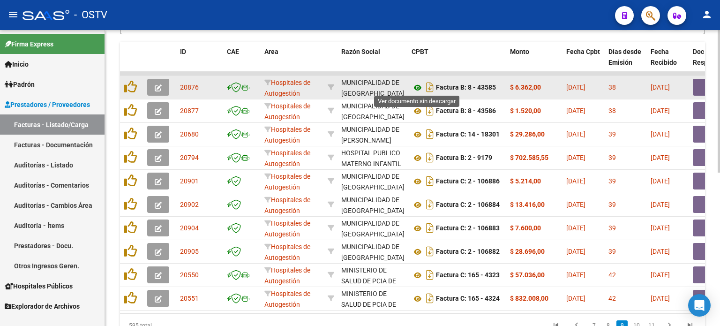
click at [418, 84] on icon at bounding box center [417, 87] width 12 height 11
click at [699, 84] on button "button" at bounding box center [708, 87] width 30 height 17
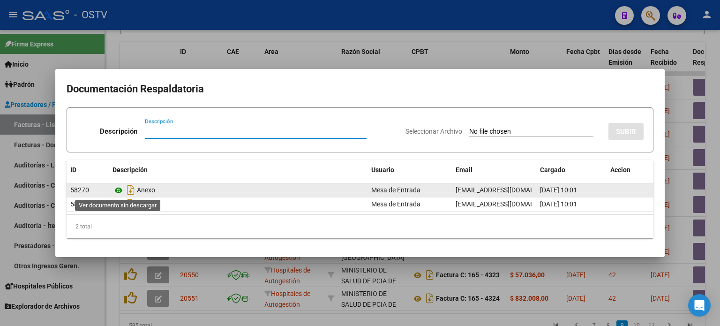
click at [119, 190] on icon at bounding box center [118, 190] width 12 height 11
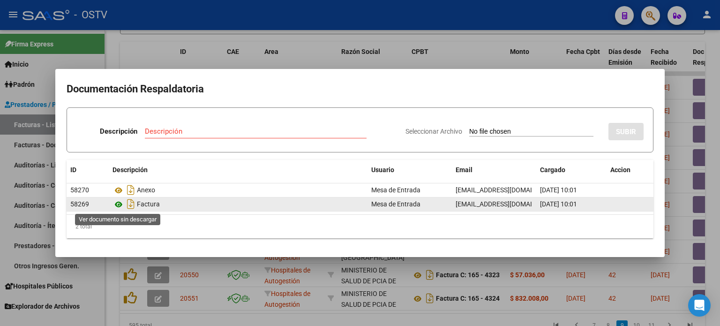
click at [118, 205] on icon at bounding box center [118, 204] width 12 height 11
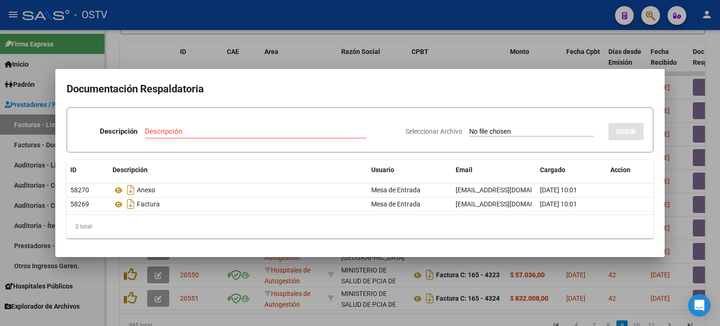
click at [244, 62] on div at bounding box center [360, 163] width 720 height 326
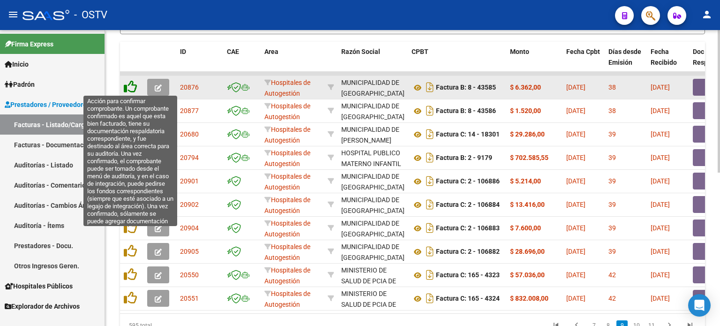
click at [129, 86] on icon at bounding box center [130, 86] width 13 height 13
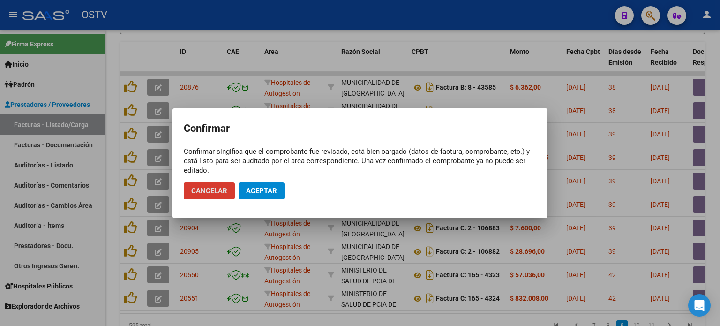
click at [273, 191] on span "Aceptar" at bounding box center [261, 190] width 31 height 8
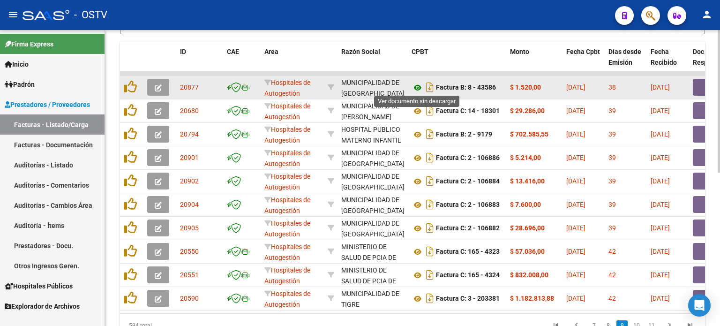
click at [418, 86] on icon at bounding box center [417, 87] width 12 height 11
click at [701, 88] on button "button" at bounding box center [708, 87] width 30 height 17
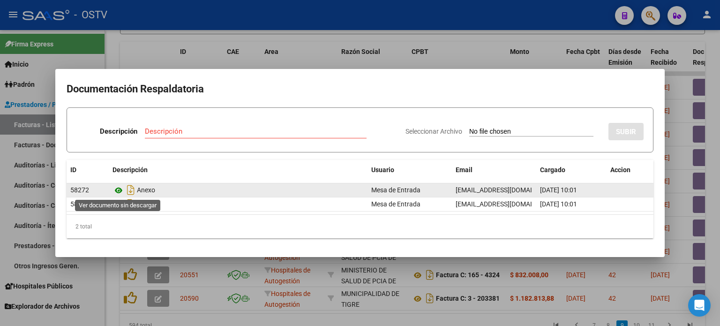
click at [118, 187] on icon at bounding box center [118, 190] width 12 height 11
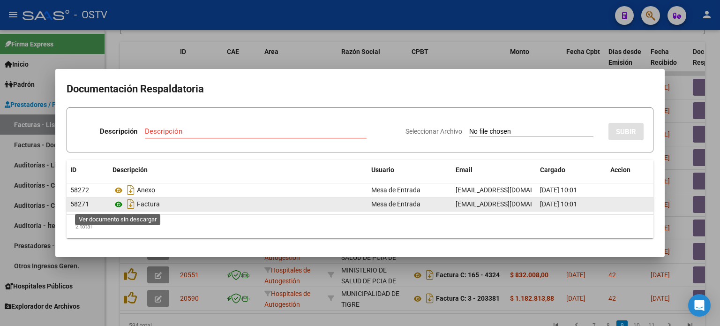
click at [117, 204] on icon at bounding box center [118, 204] width 12 height 11
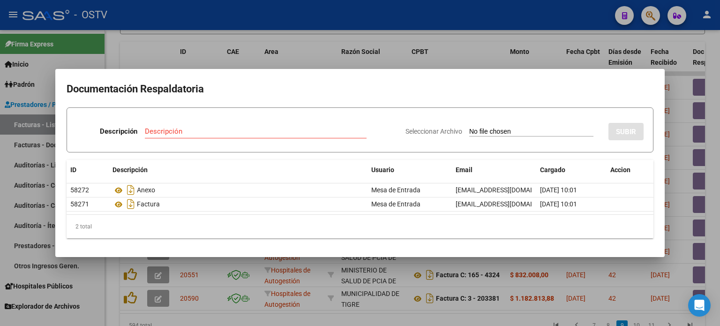
click at [308, 55] on div at bounding box center [360, 163] width 720 height 326
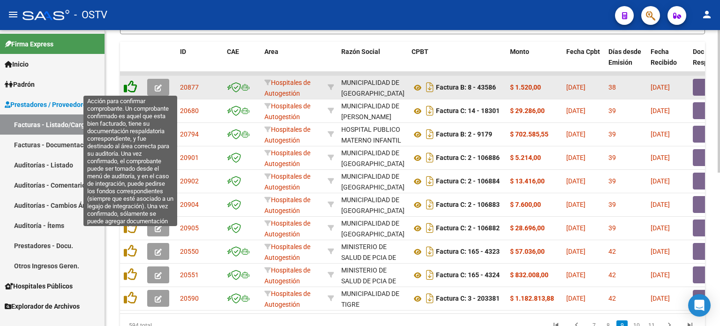
click at [131, 87] on icon at bounding box center [130, 86] width 13 height 13
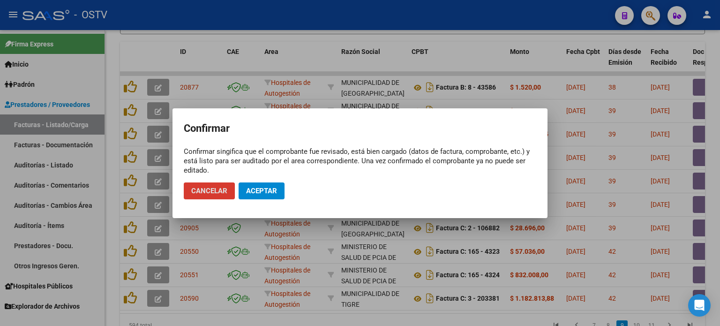
click at [261, 191] on span "Aceptar" at bounding box center [261, 190] width 31 height 8
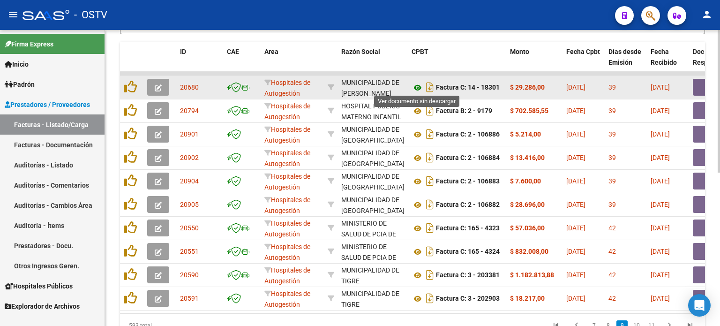
click at [419, 85] on icon at bounding box center [417, 87] width 12 height 11
click at [698, 84] on button "button" at bounding box center [708, 87] width 30 height 17
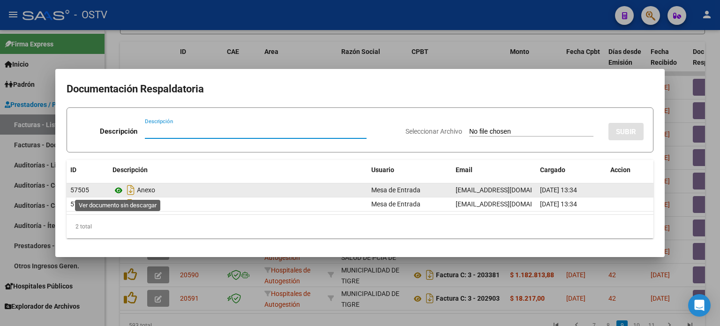
click at [118, 191] on icon at bounding box center [118, 190] width 12 height 11
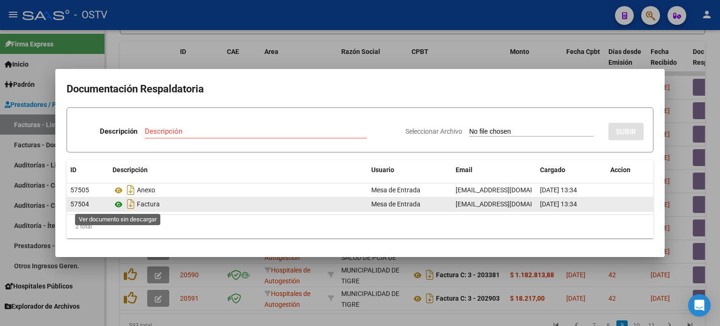
click at [120, 204] on icon at bounding box center [118, 204] width 12 height 11
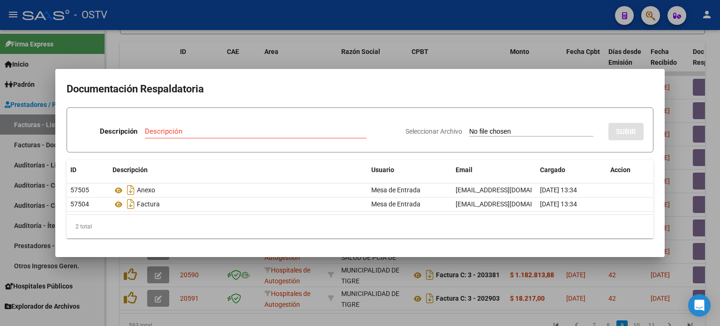
click at [302, 63] on div at bounding box center [360, 163] width 720 height 326
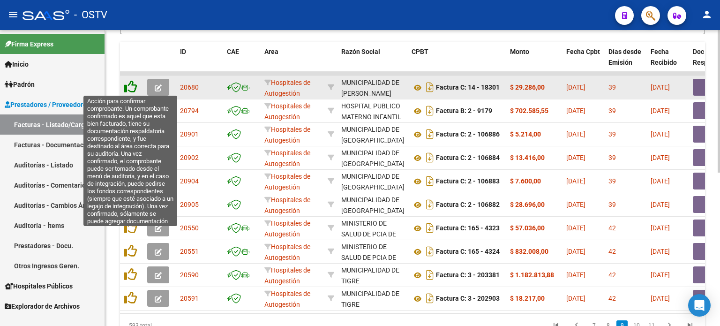
click at [129, 88] on icon at bounding box center [130, 86] width 13 height 13
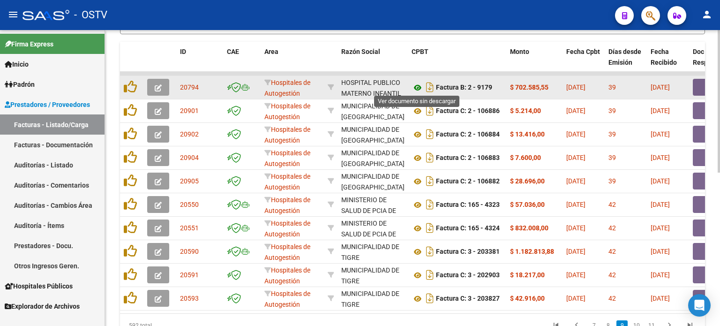
click at [417, 85] on icon at bounding box center [417, 87] width 12 height 11
click at [696, 84] on button "button" at bounding box center [708, 87] width 30 height 17
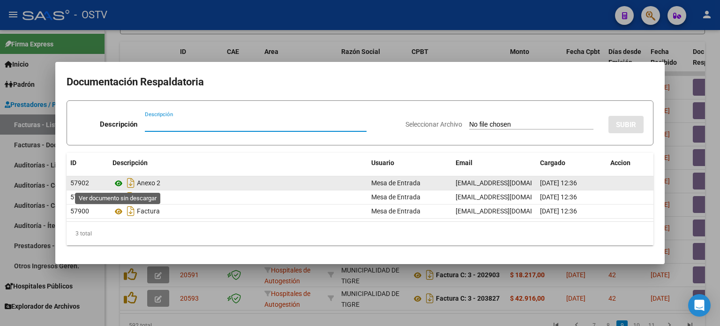
click at [118, 183] on icon at bounding box center [118, 183] width 12 height 11
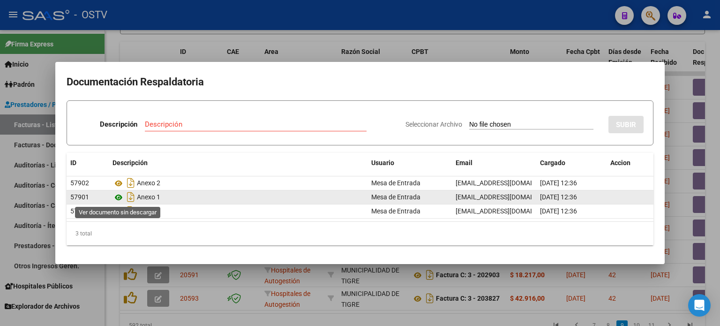
click at [119, 198] on icon at bounding box center [118, 197] width 12 height 11
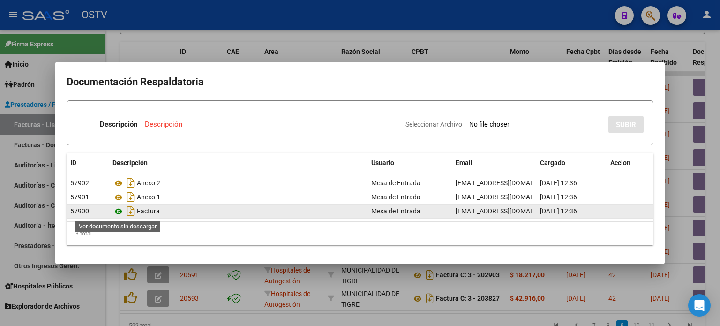
click at [120, 211] on icon at bounding box center [118, 211] width 12 height 11
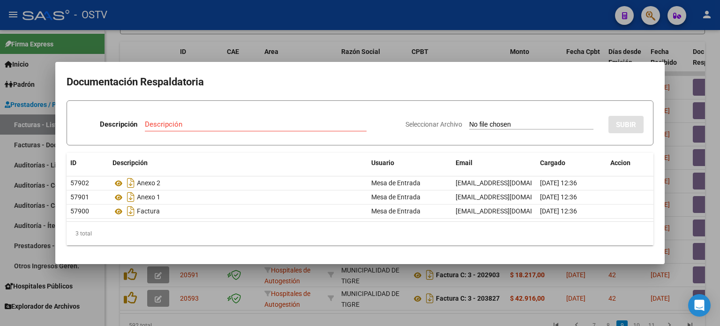
click at [310, 55] on div at bounding box center [360, 163] width 720 height 326
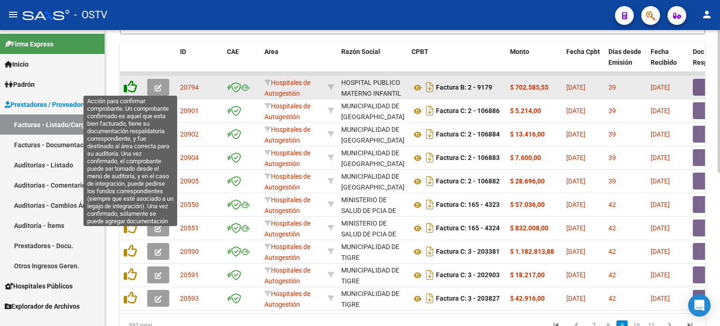
click at [132, 84] on icon at bounding box center [130, 86] width 13 height 13
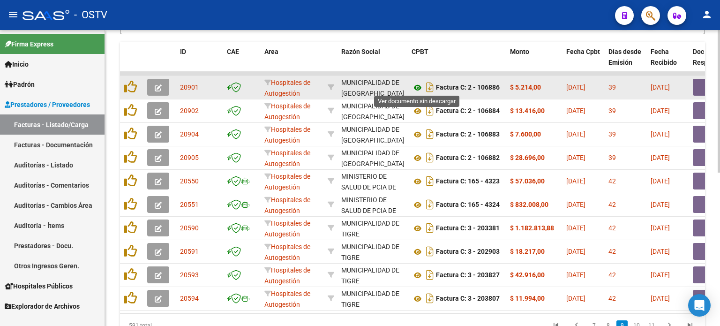
click at [418, 85] on icon at bounding box center [417, 87] width 12 height 11
click at [696, 88] on button "button" at bounding box center [708, 87] width 30 height 17
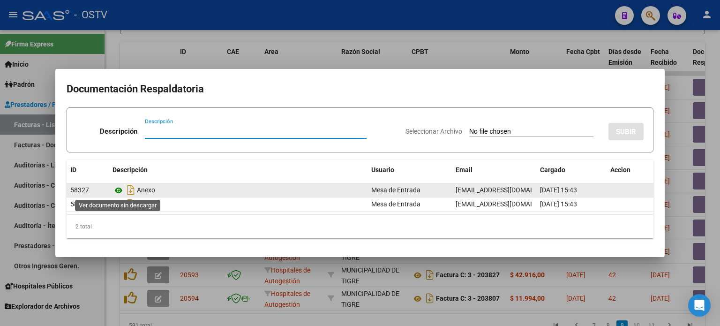
click at [119, 192] on icon at bounding box center [118, 190] width 12 height 11
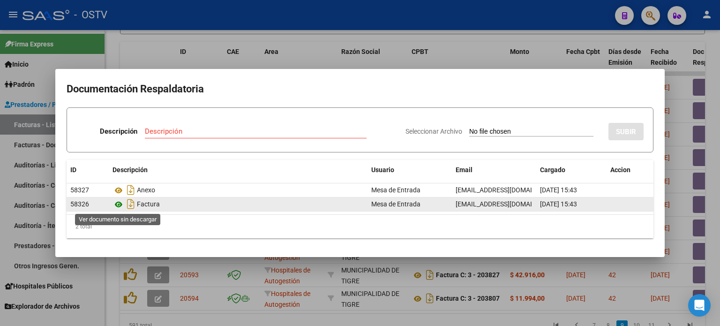
click at [118, 203] on icon at bounding box center [118, 204] width 12 height 11
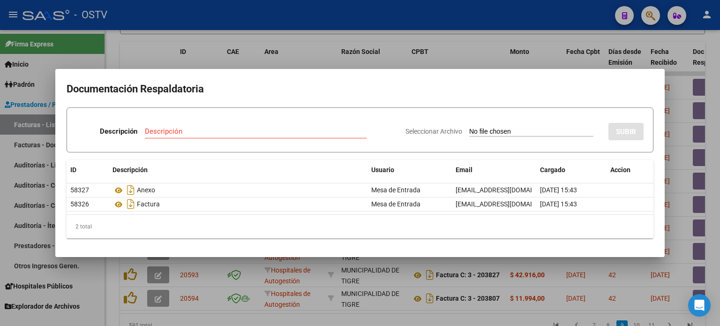
click at [244, 62] on div at bounding box center [360, 163] width 720 height 326
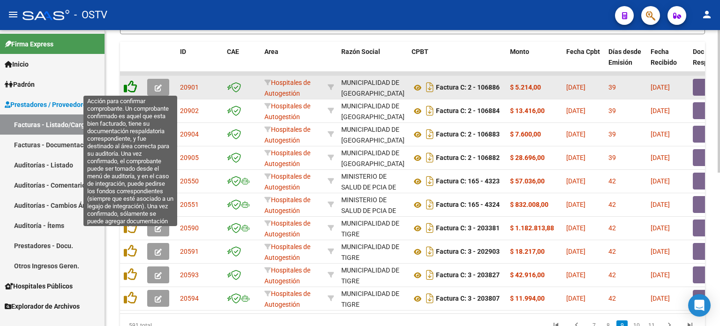
click at [132, 87] on icon at bounding box center [130, 86] width 13 height 13
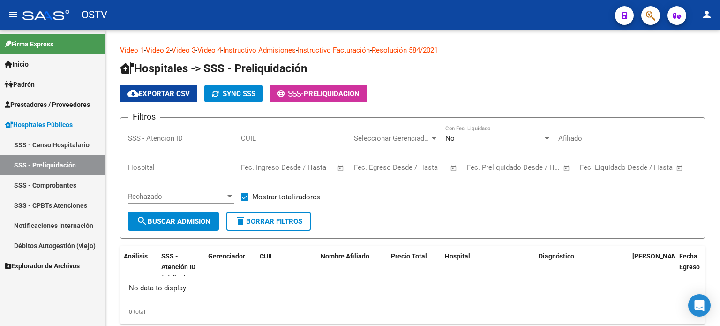
click at [51, 122] on span "Hospitales Públicos" at bounding box center [39, 124] width 68 height 10
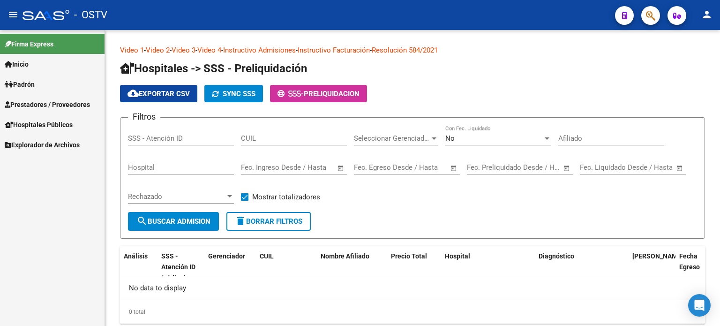
click at [51, 122] on span "Hospitales Públicos" at bounding box center [39, 124] width 68 height 10
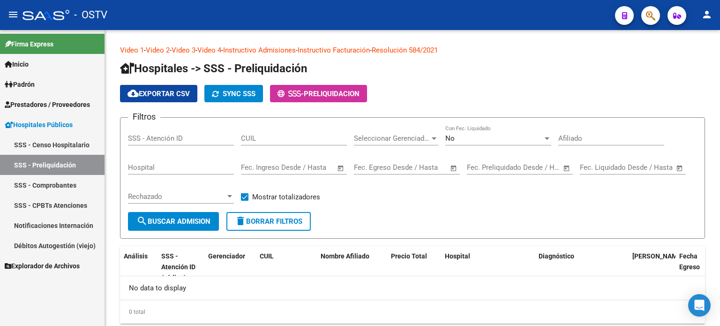
click at [57, 106] on span "Prestadores / Proveedores" at bounding box center [47, 104] width 85 height 10
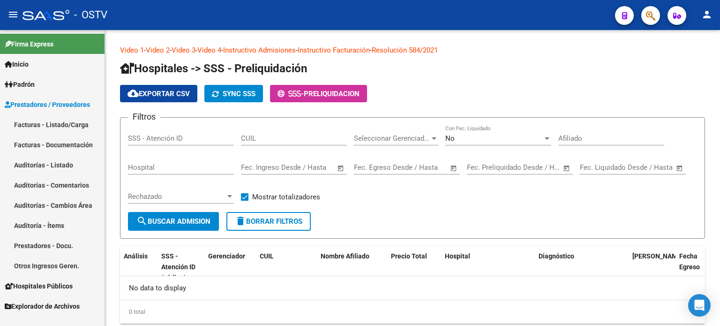
click at [53, 167] on link "Auditorías - Listado" at bounding box center [52, 165] width 104 height 20
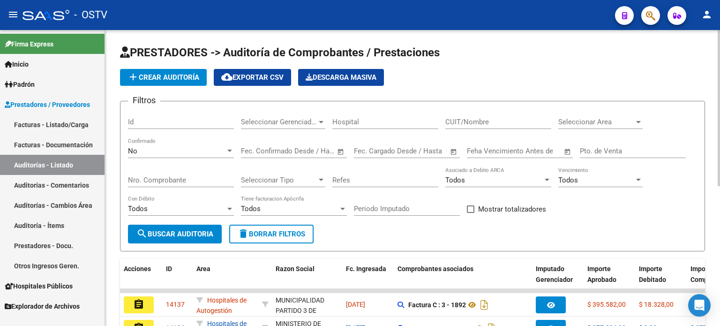
click at [154, 149] on div "No" at bounding box center [176, 151] width 97 height 8
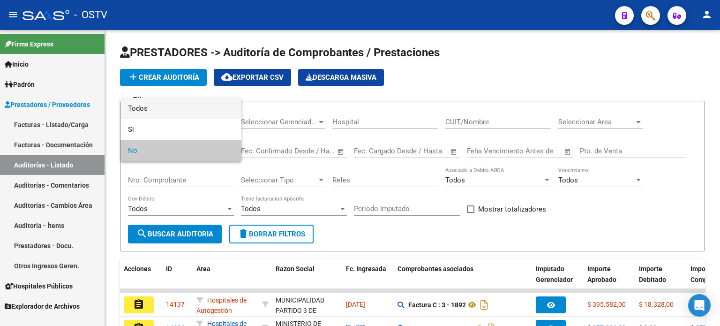
click at [159, 110] on span "Todos" at bounding box center [181, 108] width 106 height 21
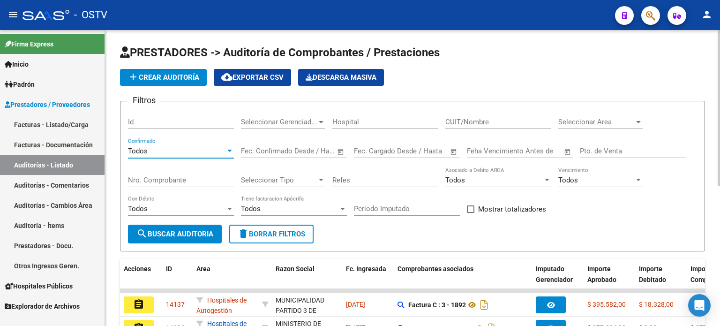
click at [615, 150] on input "Pto. de Venta" at bounding box center [633, 151] width 106 height 8
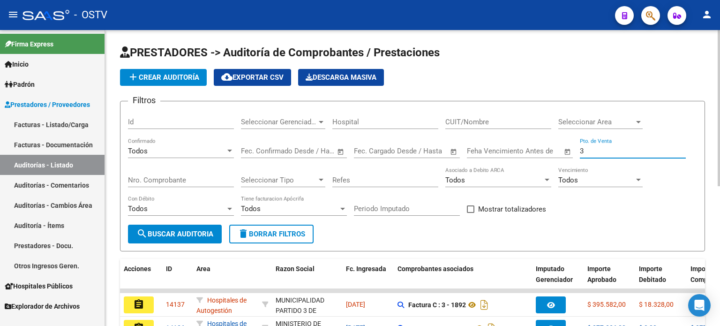
type input "3"
click at [157, 180] on input "Nro. Comprobante" at bounding box center [181, 180] width 106 height 8
type input "1892"
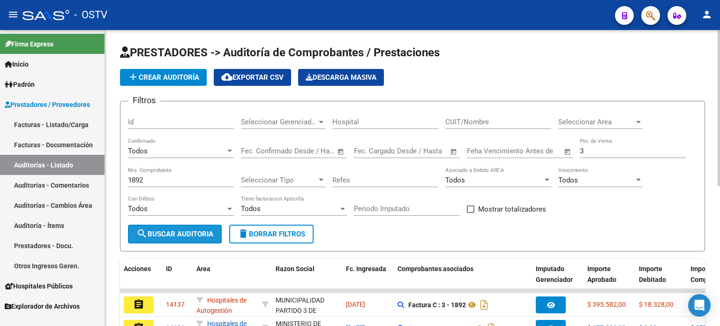
click at [167, 236] on span "search Buscar Auditoria" at bounding box center [174, 234] width 77 height 8
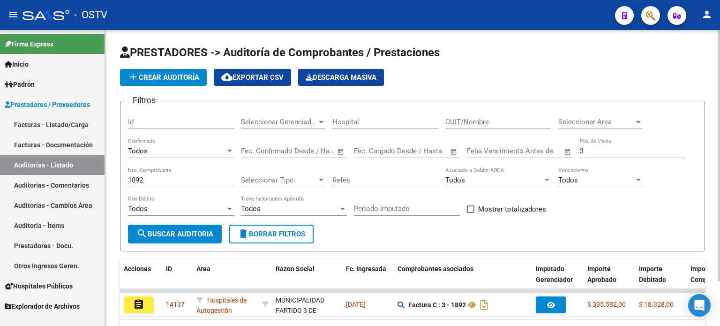
scroll to position [52, 0]
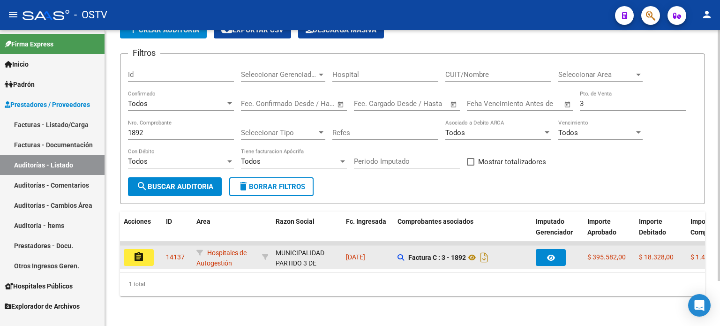
click at [129, 251] on button "assignment" at bounding box center [139, 257] width 30 height 17
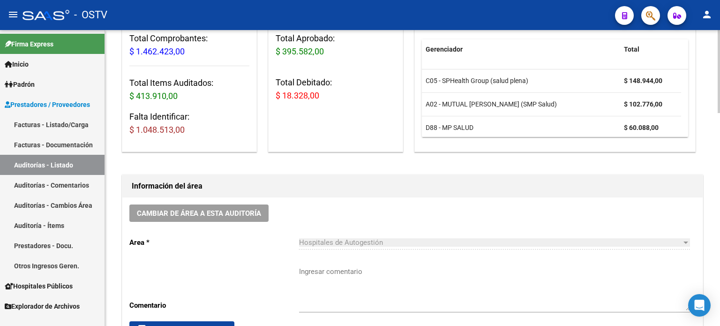
scroll to position [187, 0]
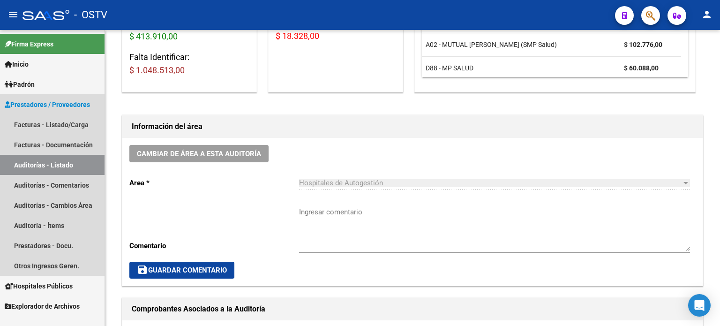
click at [56, 164] on link "Auditorías - Listado" at bounding box center [52, 165] width 104 height 20
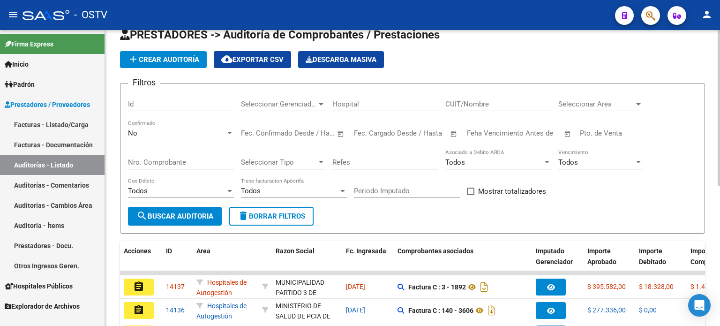
scroll to position [187, 0]
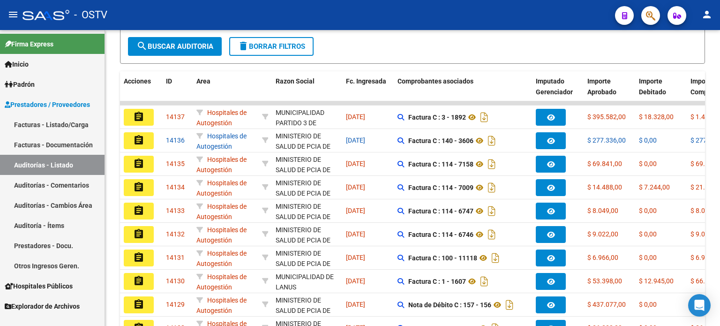
click at [40, 165] on link "Auditorías - Listado" at bounding box center [52, 165] width 104 height 20
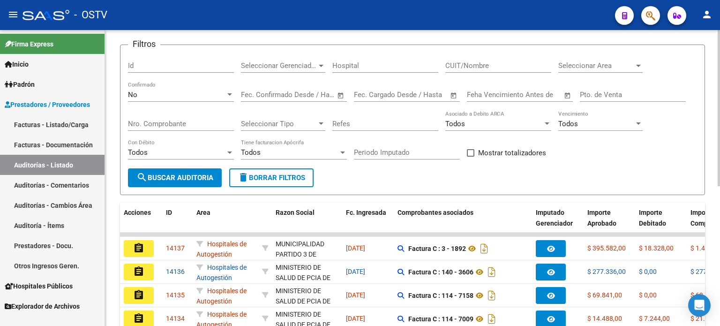
scroll to position [0, 0]
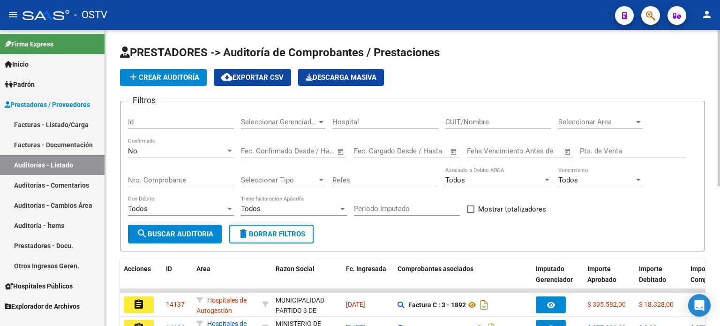
click at [172, 152] on div "No" at bounding box center [176, 151] width 97 height 8
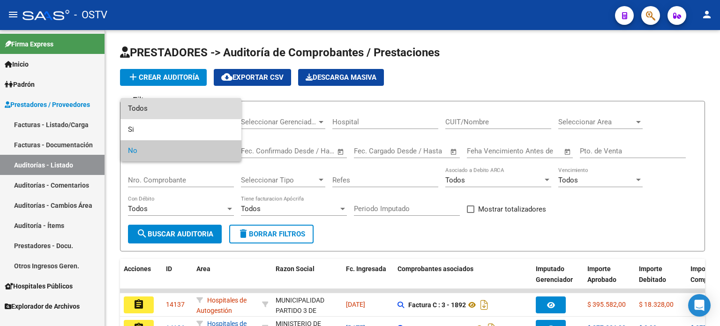
click at [161, 108] on span "Todos" at bounding box center [181, 108] width 106 height 21
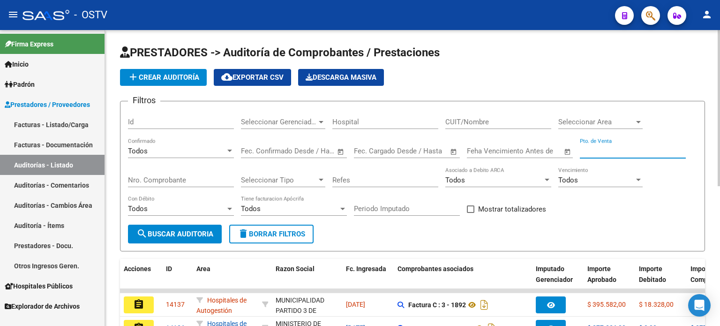
click at [590, 151] on input "Pto. de Venta" at bounding box center [633, 151] width 106 height 8
type input "114"
click at [189, 177] on input "Nro. Comprobante" at bounding box center [181, 180] width 106 height 8
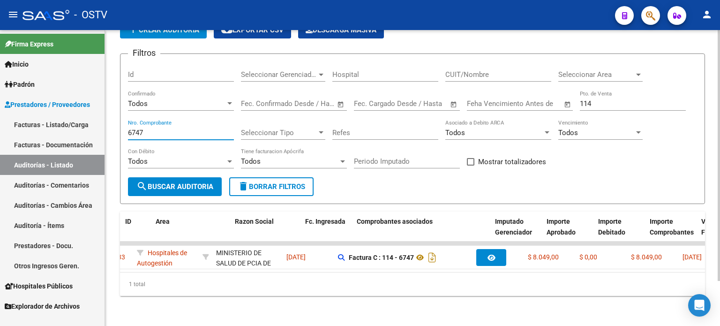
scroll to position [0, 22]
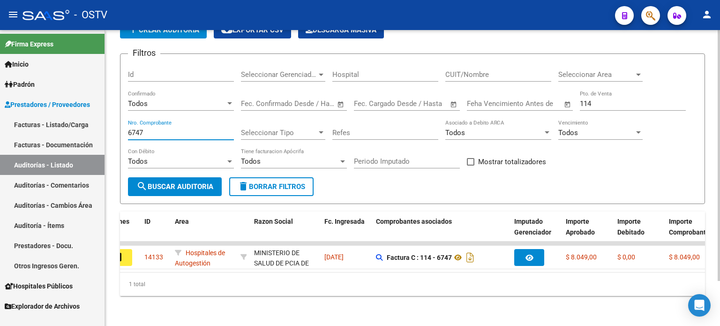
drag, startPoint x: 140, startPoint y: 125, endPoint x: 112, endPoint y: 123, distance: 27.7
click at [112, 123] on div "PRESTADORES -> Auditoría de Comprobantes / Prestaciones add Crear Auditoría clo…" at bounding box center [412, 154] width 615 height 343
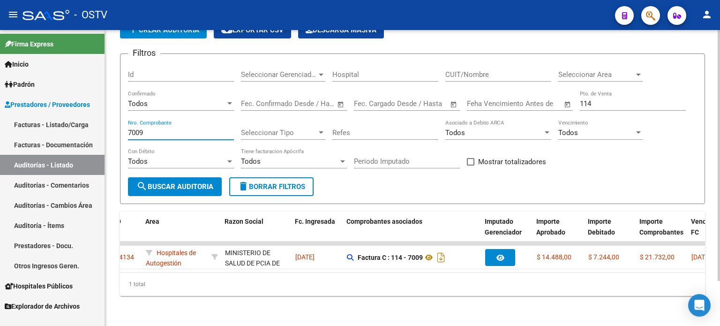
scroll to position [0, 0]
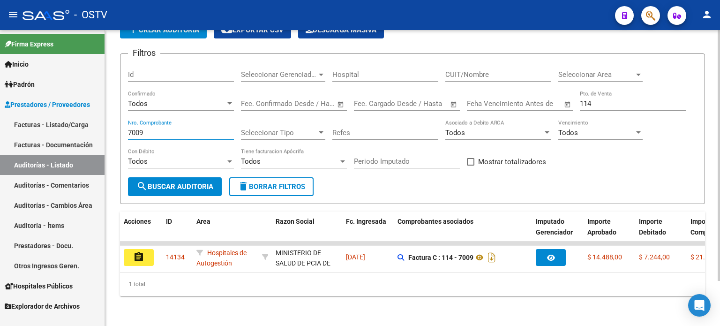
click at [124, 125] on form "Filtros Id Seleccionar Gerenciador Seleccionar Gerenciador Hospital CUIT/Nombre…" at bounding box center [412, 128] width 585 height 150
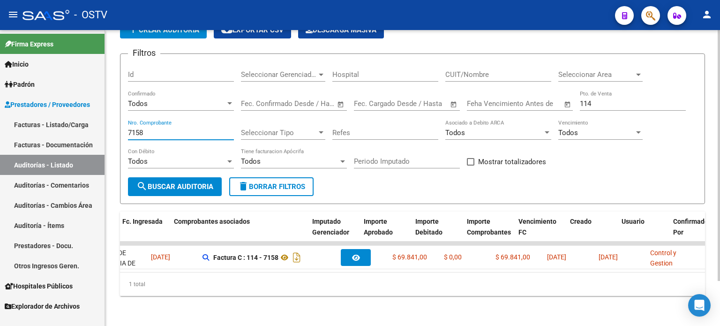
scroll to position [0, 190]
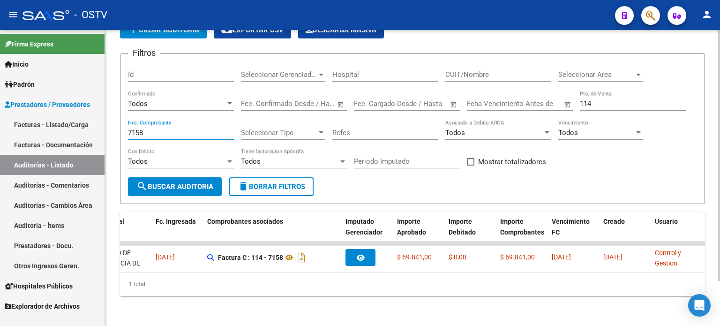
type input "7158"
drag, startPoint x: 600, startPoint y: 96, endPoint x: 566, endPoint y: 97, distance: 33.3
click at [566, 97] on div "Filtros Id Seleccionar Gerenciador Seleccionar Gerenciador Hospital CUIT/Nombre…" at bounding box center [412, 119] width 569 height 116
type input "140"
drag, startPoint x: 147, startPoint y: 123, endPoint x: 117, endPoint y: 123, distance: 30.5
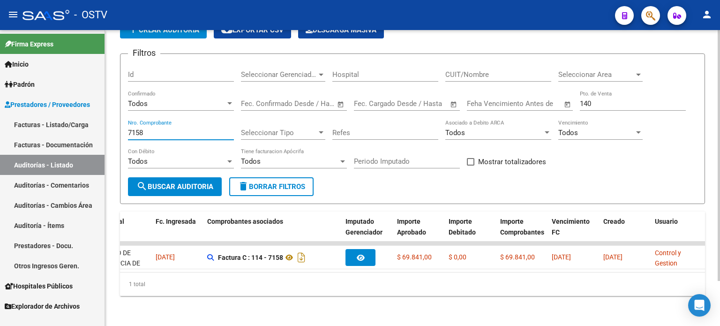
click at [117, 123] on div "PRESTADORES -> Auditoría de Comprobantes / Prestaciones add Crear Auditoría clo…" at bounding box center [412, 154] width 615 height 343
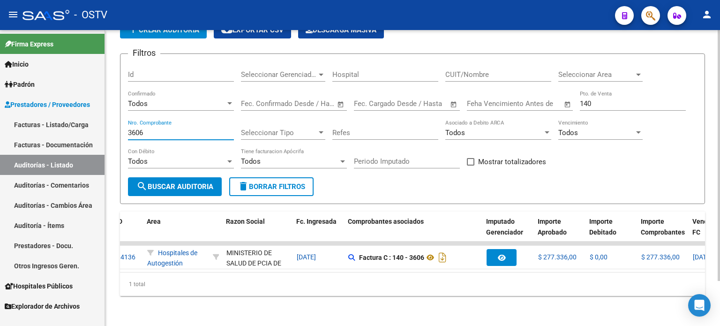
scroll to position [0, 0]
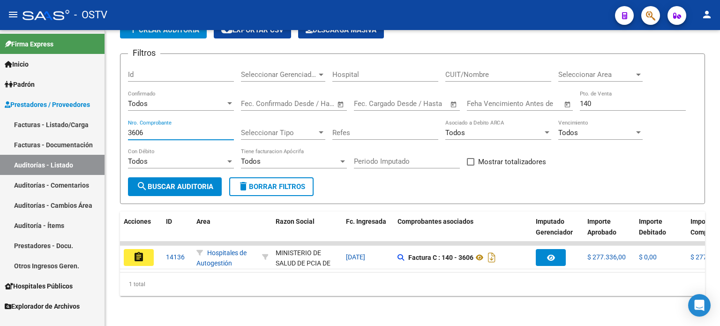
type input "3606"
